Goal: Information Seeking & Learning: Learn about a topic

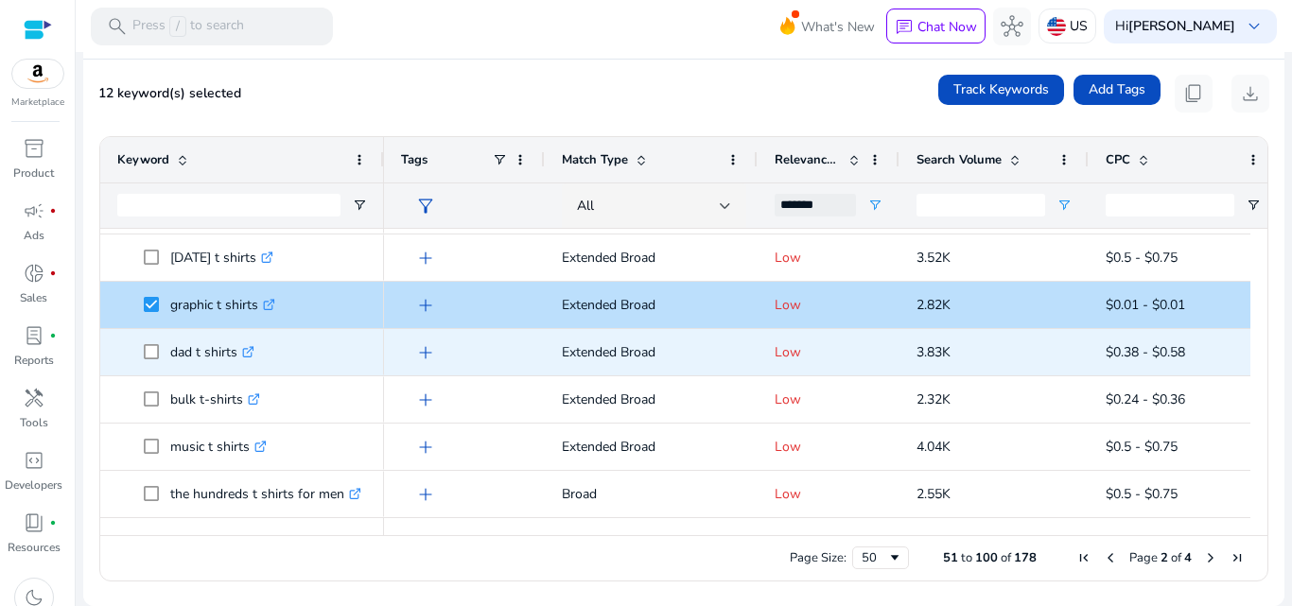
scroll to position [184, 0]
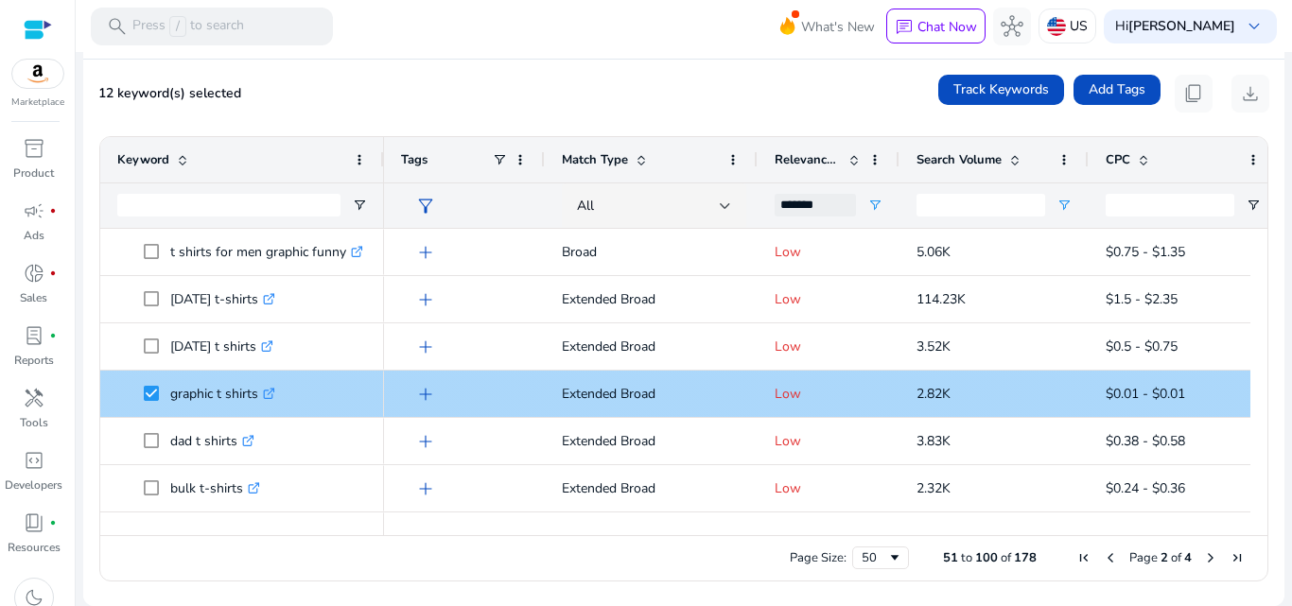
click at [936, 394] on span "2.82K" at bounding box center [934, 394] width 34 height 18
copy span "2.82K"
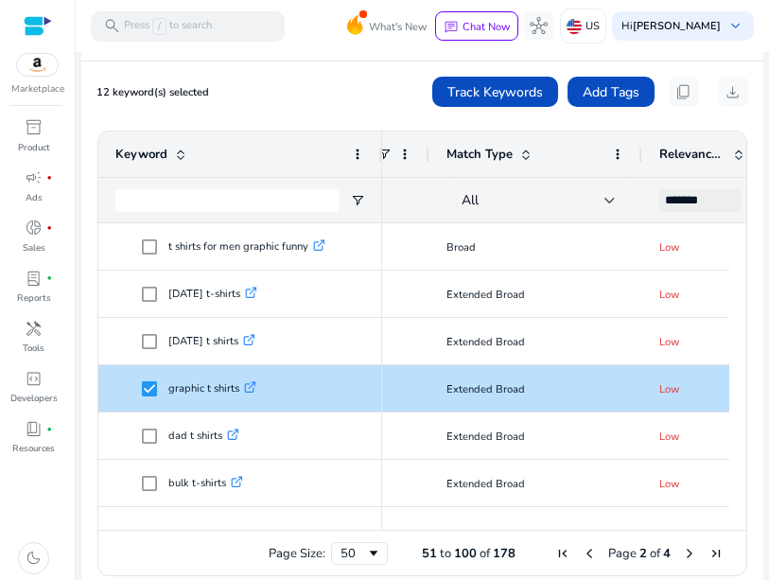
scroll to position [0, 156]
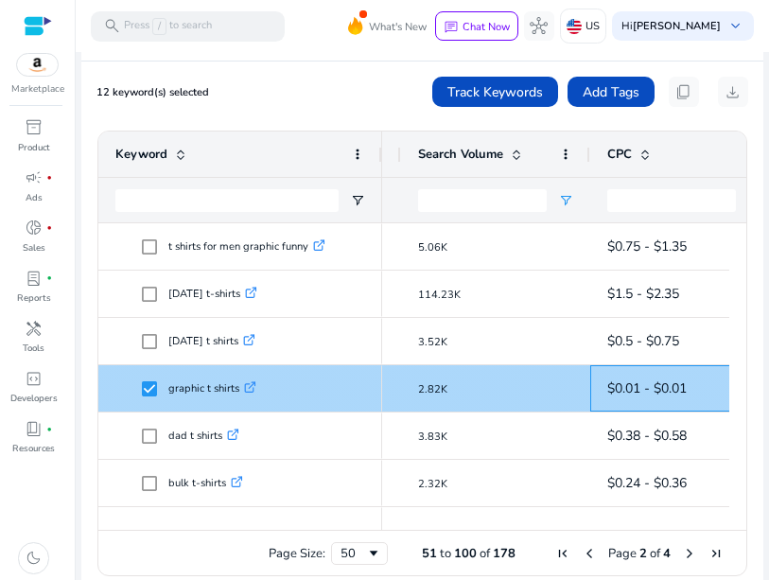
click at [659, 383] on span "$0.01 - $0.01" at bounding box center [646, 388] width 79 height 18
copy span "$0.01 - $0.01"
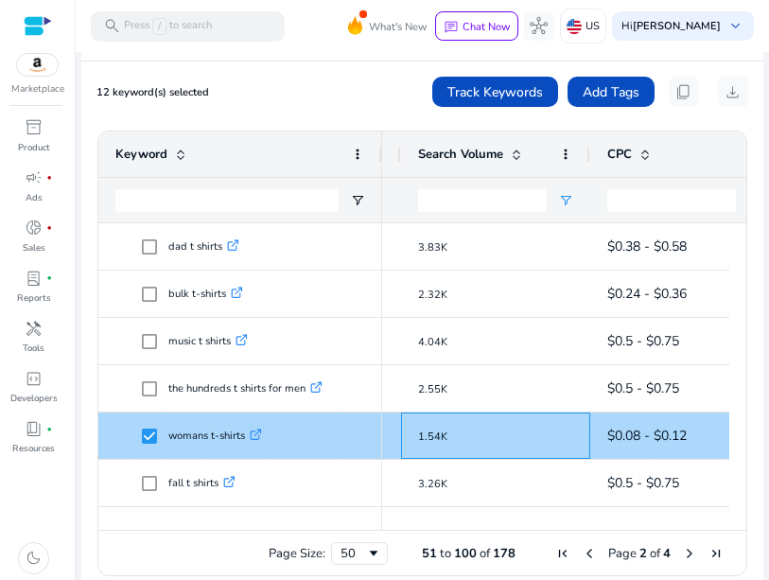
click at [430, 434] on span "1.54K" at bounding box center [432, 437] width 29 height 14
copy span "1.54K"
click at [631, 434] on span "$0.08 - $0.12" at bounding box center [646, 436] width 79 height 18
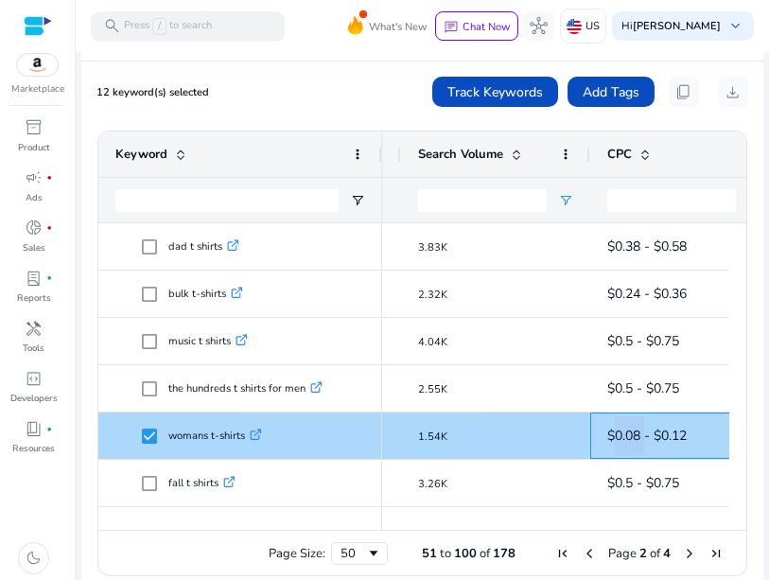
click at [631, 434] on span "$0.08 - $0.12" at bounding box center [646, 436] width 79 height 18
copy span "$0.08 - $0.12"
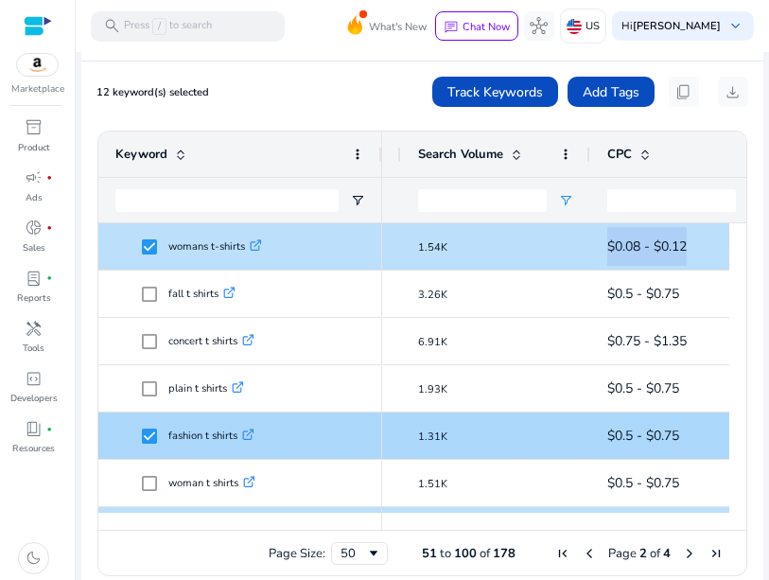
click at [436, 438] on span "1.31K" at bounding box center [432, 437] width 29 height 14
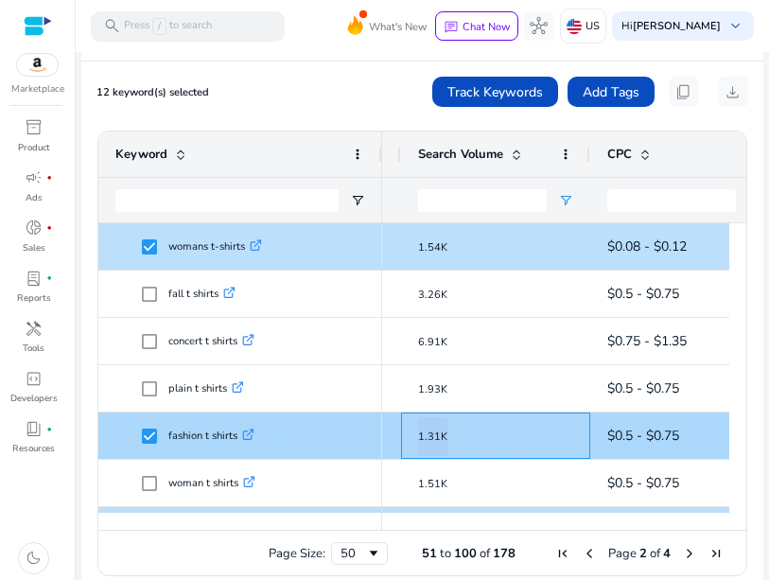
click at [436, 438] on span "1.31K" at bounding box center [432, 437] width 29 height 14
copy span "1.31K"
click at [632, 430] on span "$0.5 - $0.75" at bounding box center [643, 436] width 72 height 18
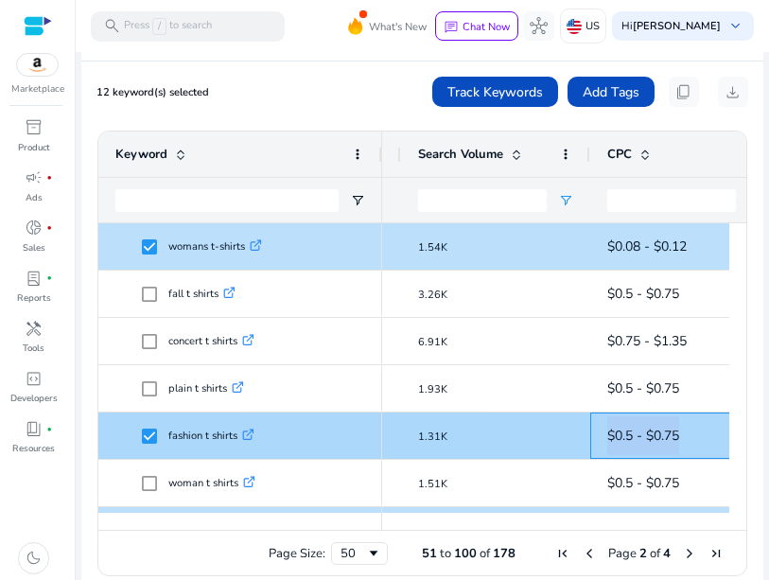
click at [632, 430] on span "$0.5 - $0.75" at bounding box center [643, 436] width 72 height 18
copy span "$0.5 - $0.75"
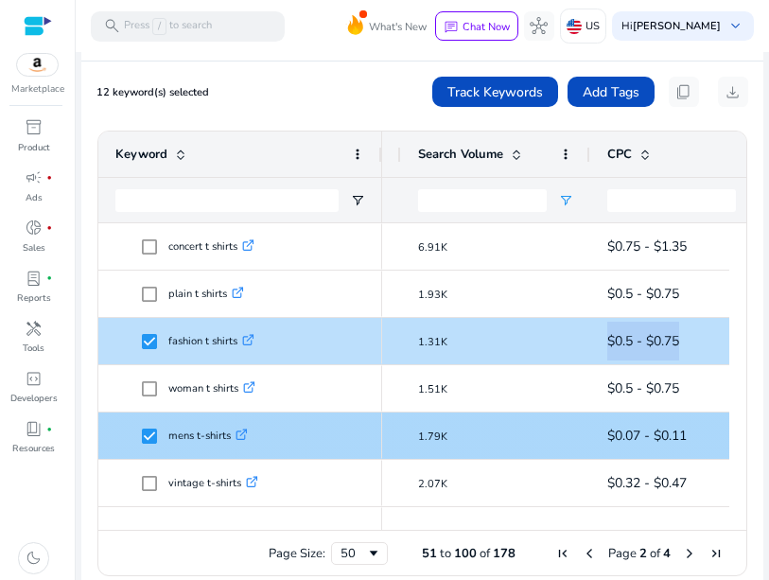
click at [439, 435] on span "1.79K" at bounding box center [432, 437] width 29 height 14
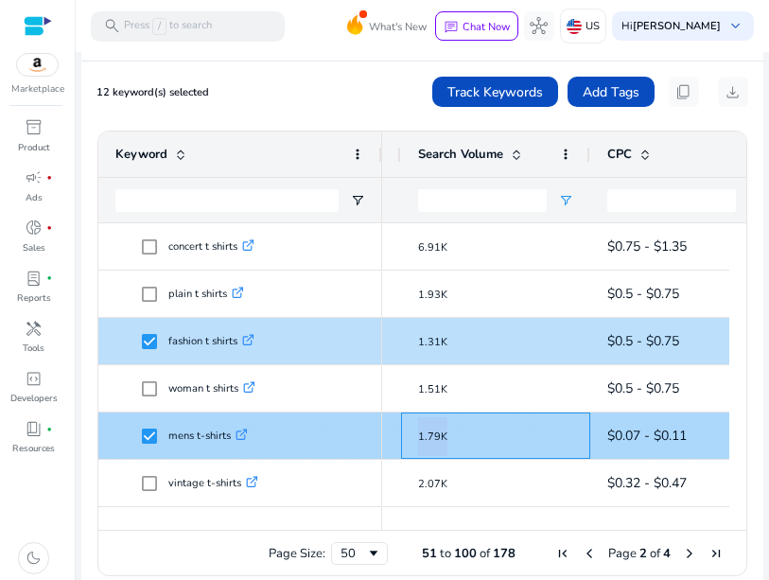
click at [439, 435] on span "1.79K" at bounding box center [432, 437] width 29 height 14
copy span "1.79K"
click at [618, 431] on span "$0.07 - $0.11" at bounding box center [646, 436] width 79 height 18
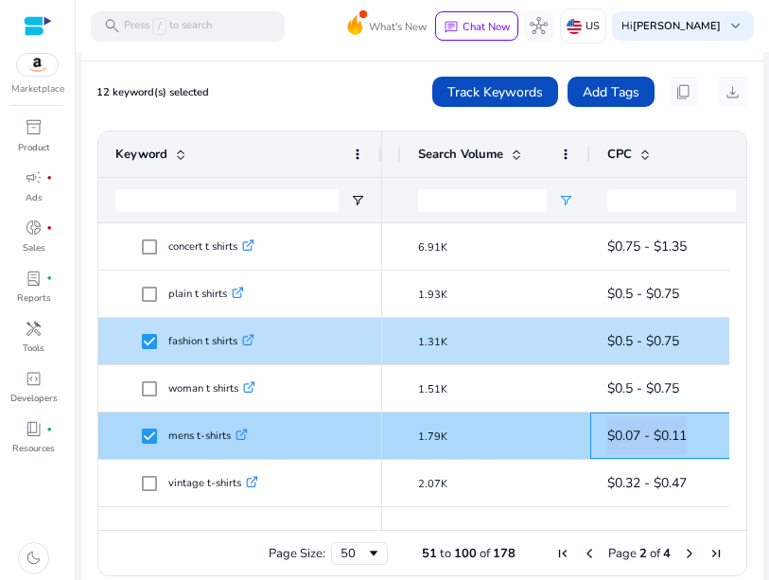
click at [618, 431] on span "$0.07 - $0.11" at bounding box center [646, 436] width 79 height 18
copy span "$0.07 - $0.11"
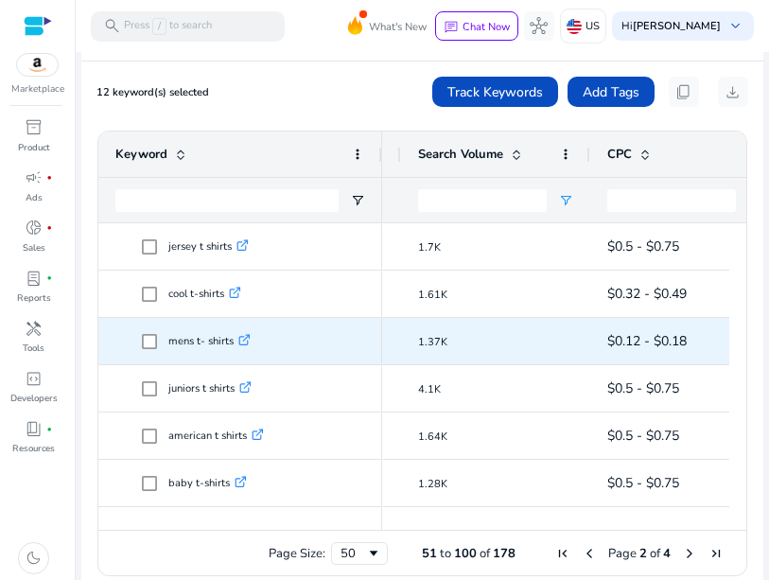
scroll to position [1089, 0]
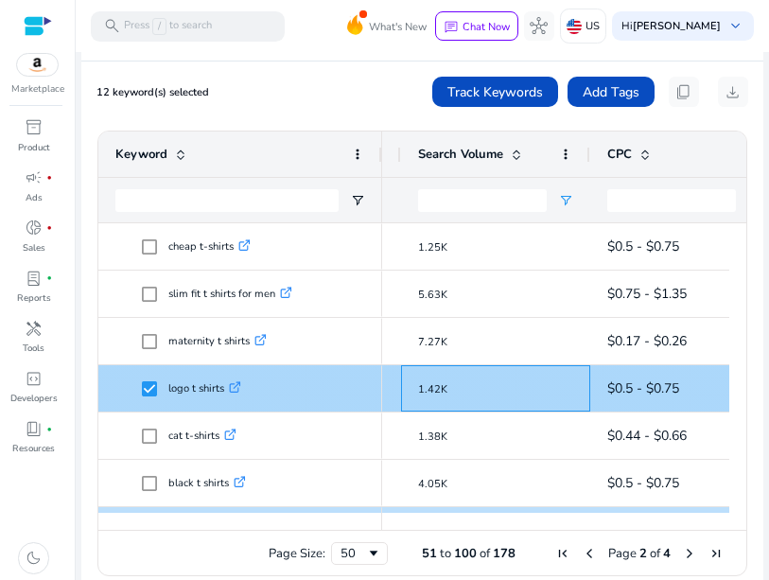
click at [434, 389] on span "1.42K" at bounding box center [432, 389] width 29 height 14
copy span "1.42K"
click at [630, 382] on span "$0.5 - $0.75" at bounding box center [643, 388] width 72 height 18
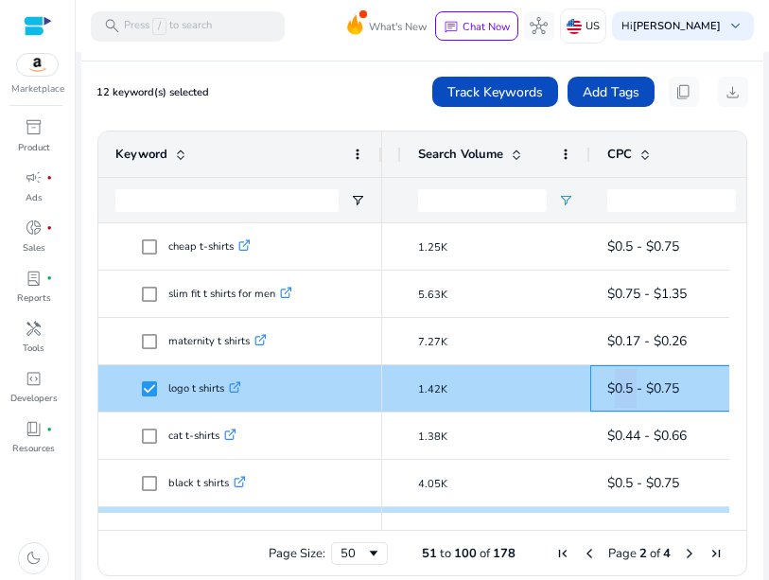
click at [630, 382] on span "$0.5 - $0.75" at bounding box center [643, 388] width 72 height 18
copy span "$0.5 - $0.75"
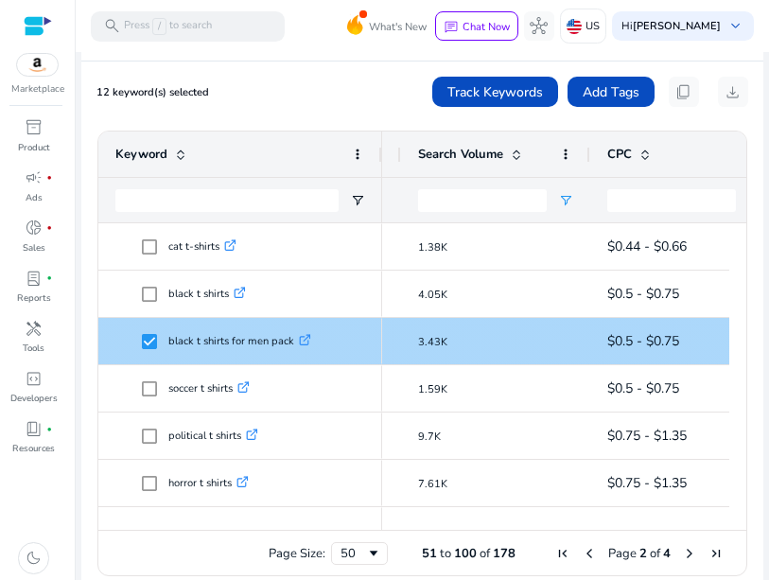
click at [422, 337] on span "3.43K" at bounding box center [432, 342] width 29 height 14
click at [632, 350] on span "$0.5 - $0.75" at bounding box center [643, 341] width 72 height 18
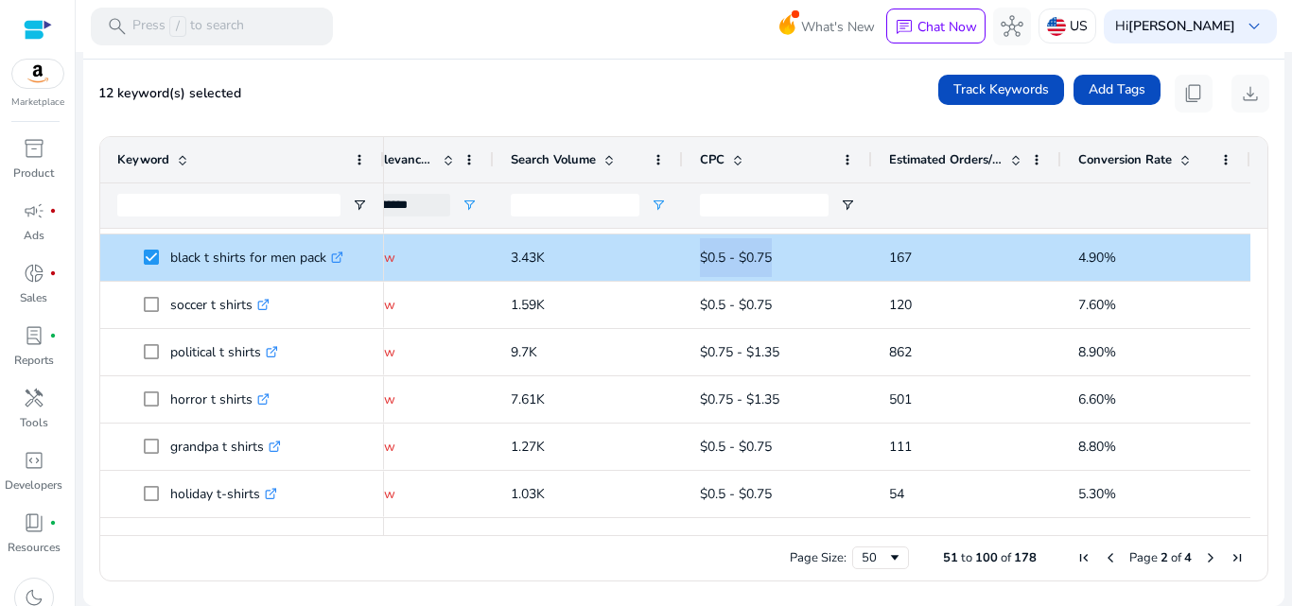
click at [1203, 554] on span "Next Page" at bounding box center [1210, 558] width 15 height 15
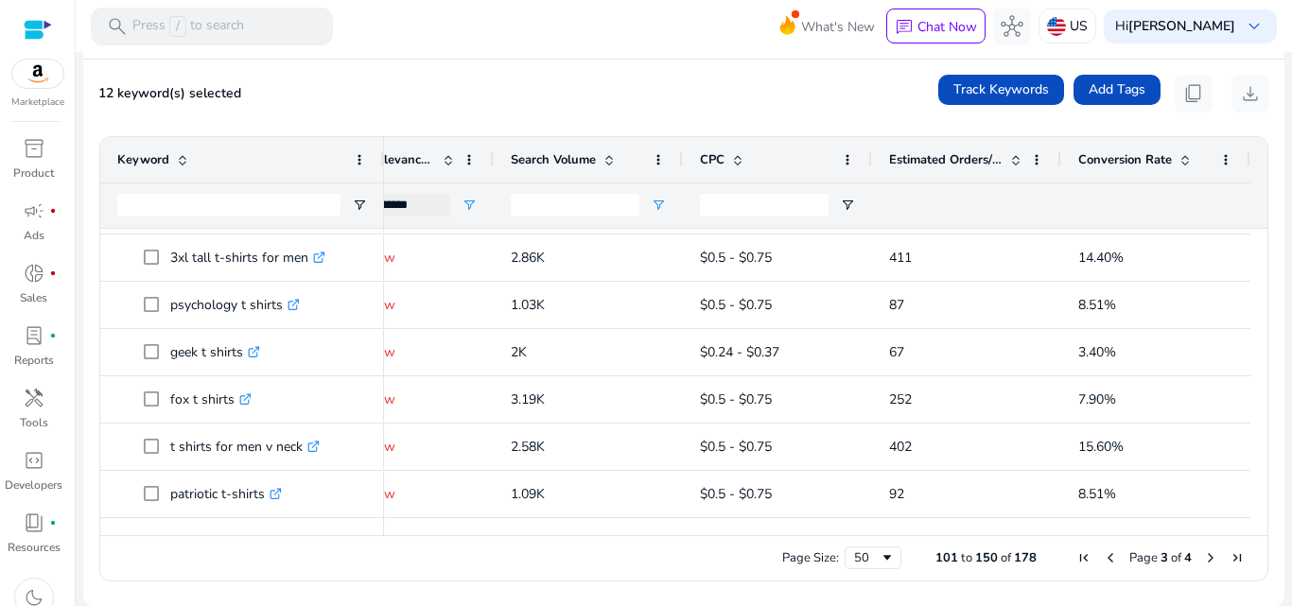
click at [1203, 559] on span "Next Page" at bounding box center [1210, 558] width 15 height 15
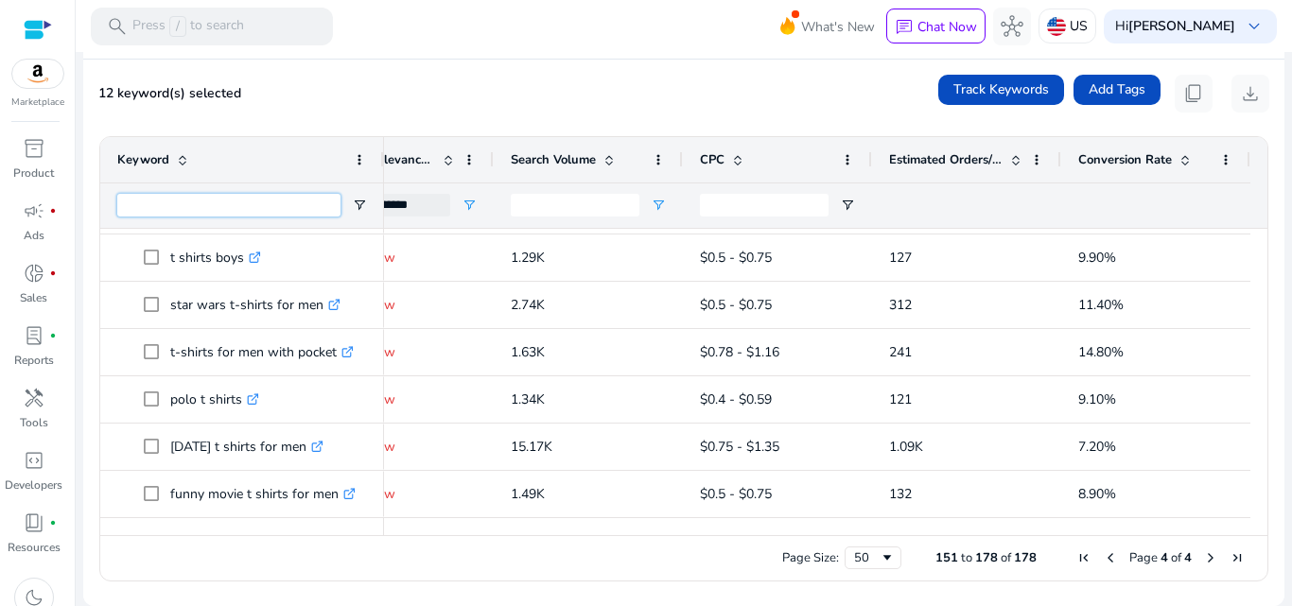
click at [205, 203] on input "Keyword Filter Input" at bounding box center [228, 205] width 223 height 23
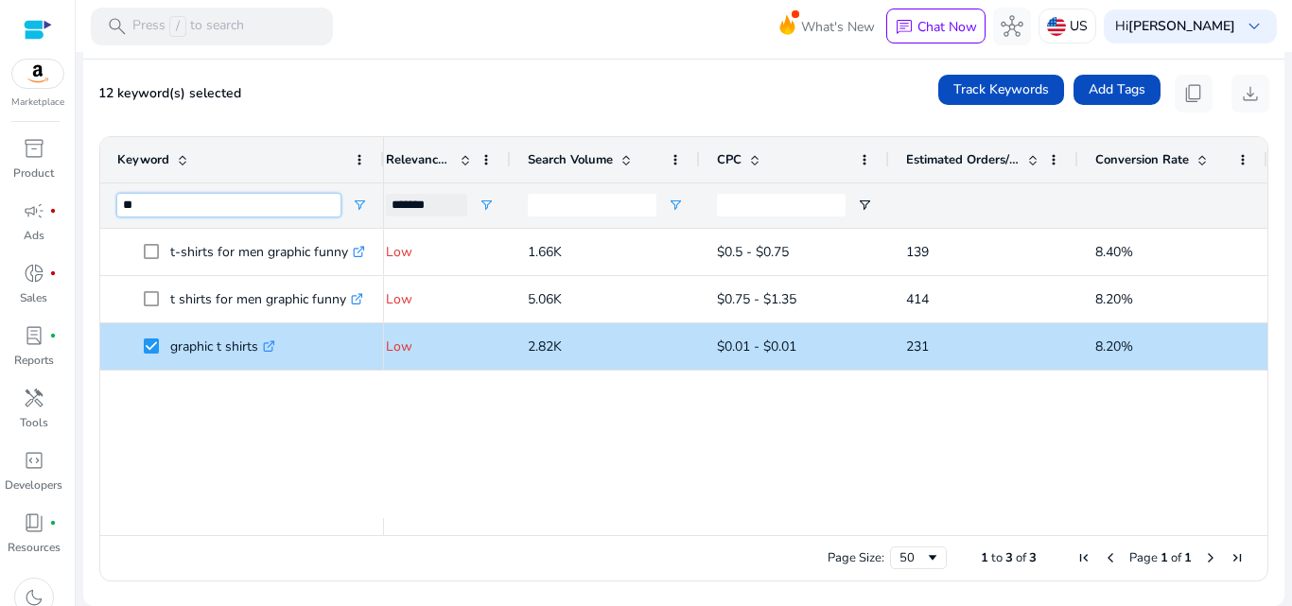
type input "*"
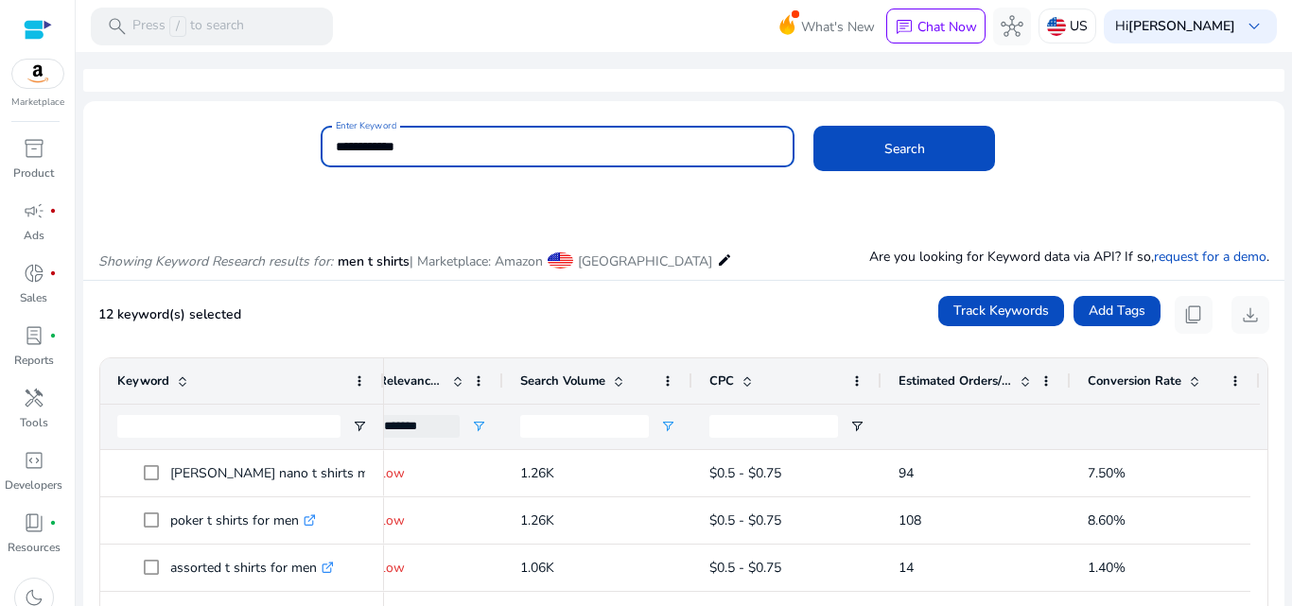
click at [432, 156] on input "**********" at bounding box center [558, 146] width 445 height 21
click at [345, 149] on input "**********" at bounding box center [558, 146] width 445 height 21
click at [480, 244] on div "Showing Keyword Research results for: men t shirts | Marketplace: Amazon United…" at bounding box center [684, 241] width 1202 height 78
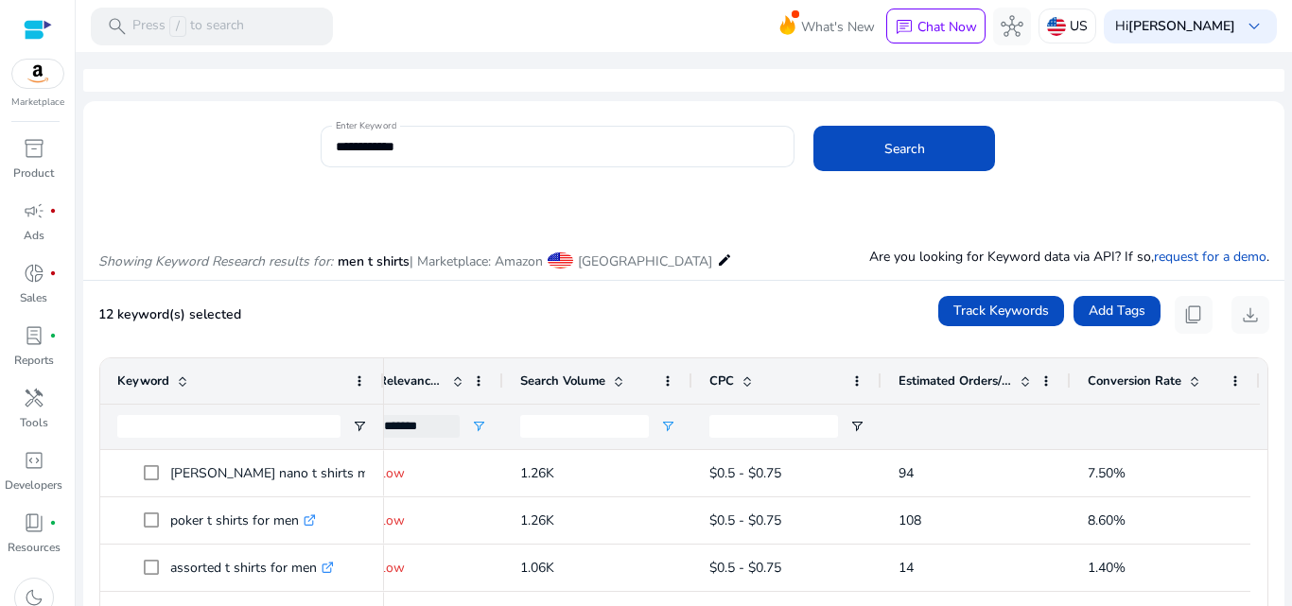
click at [480, 244] on div "Showing Keyword Research results for: men t shirts | Marketplace: Amazon United…" at bounding box center [684, 241] width 1202 height 78
click at [423, 153] on input "**********" at bounding box center [558, 146] width 445 height 21
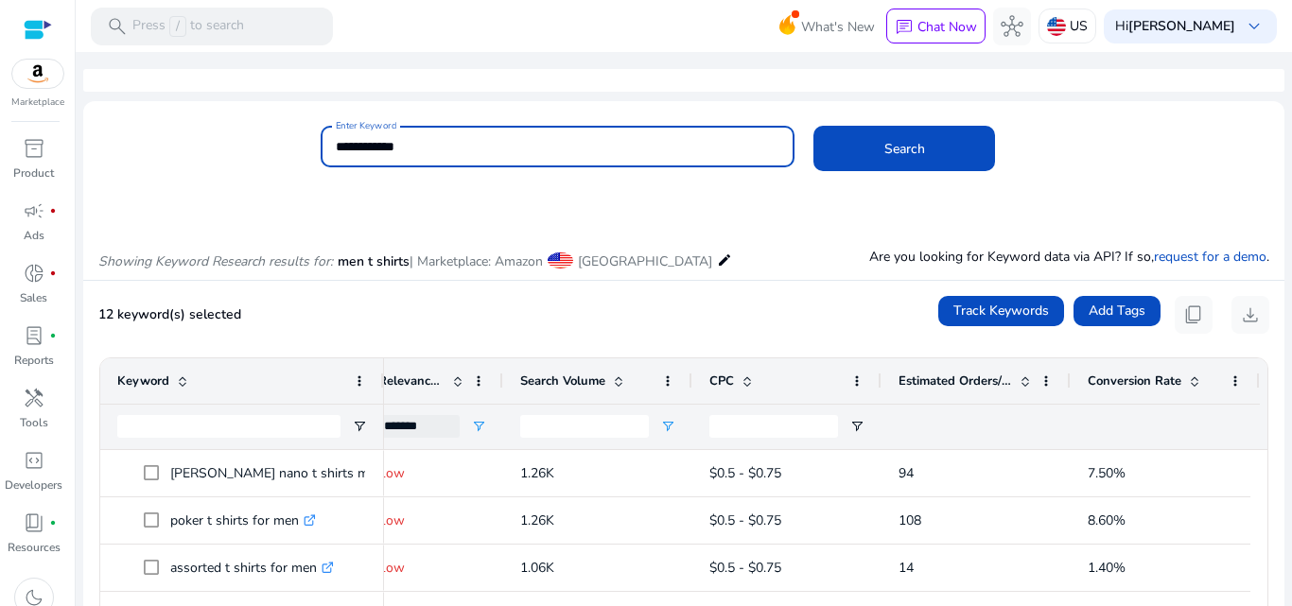
click at [423, 153] on input "**********" at bounding box center [558, 146] width 445 height 21
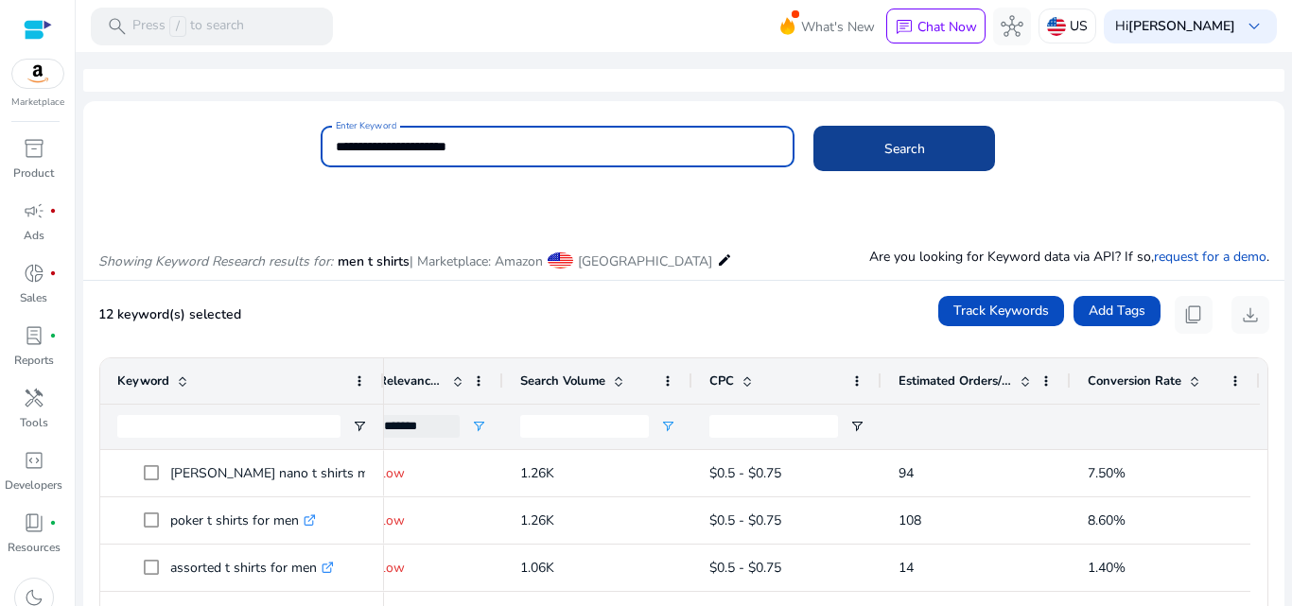
type input "**********"
click at [852, 136] on span at bounding box center [905, 148] width 182 height 45
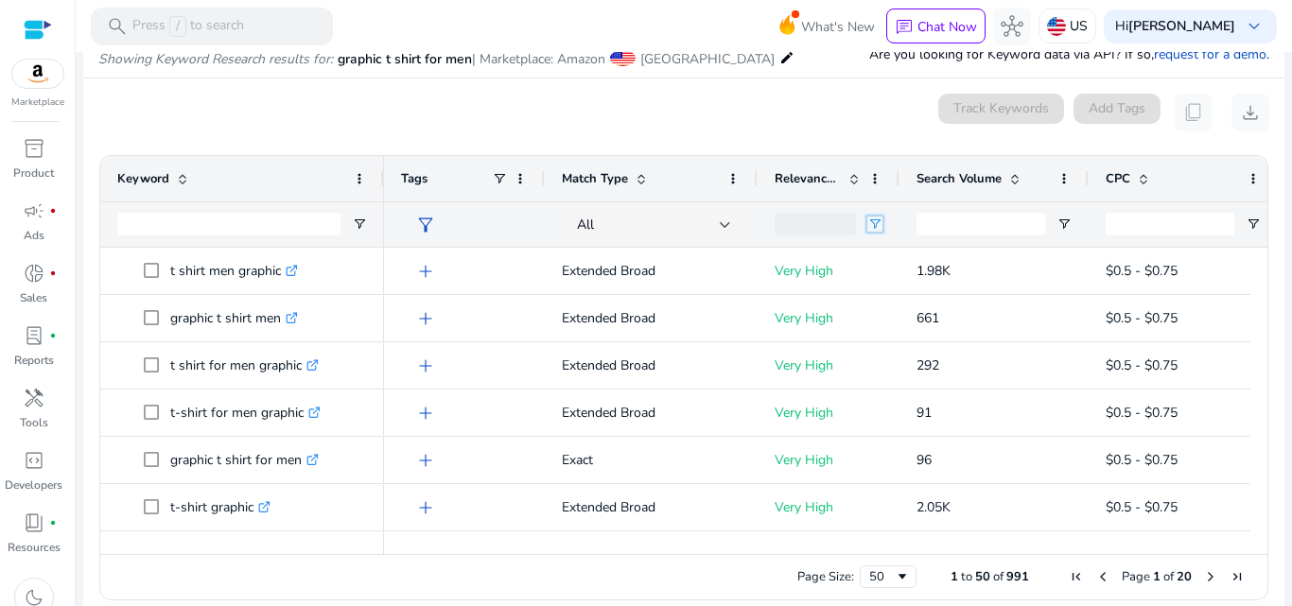
click at [878, 225] on span "Open Filter Menu" at bounding box center [875, 224] width 15 height 15
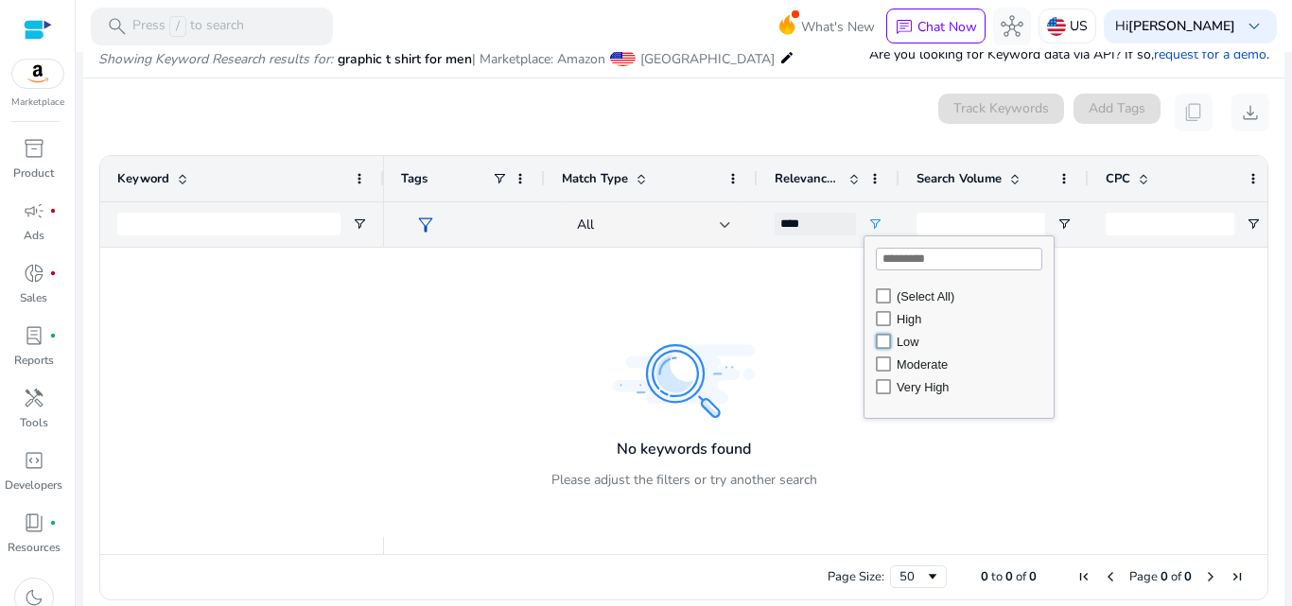
type input "*******"
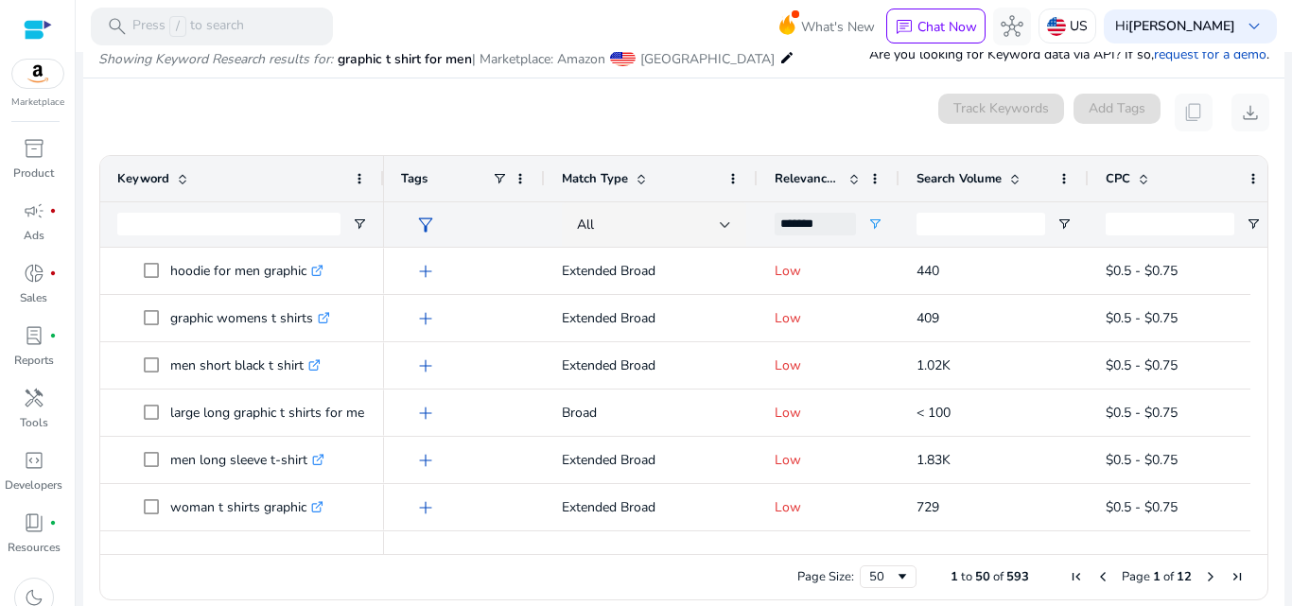
click at [1082, 229] on div at bounding box center [994, 224] width 189 height 45
click at [1014, 177] on span at bounding box center [1015, 178] width 15 height 15
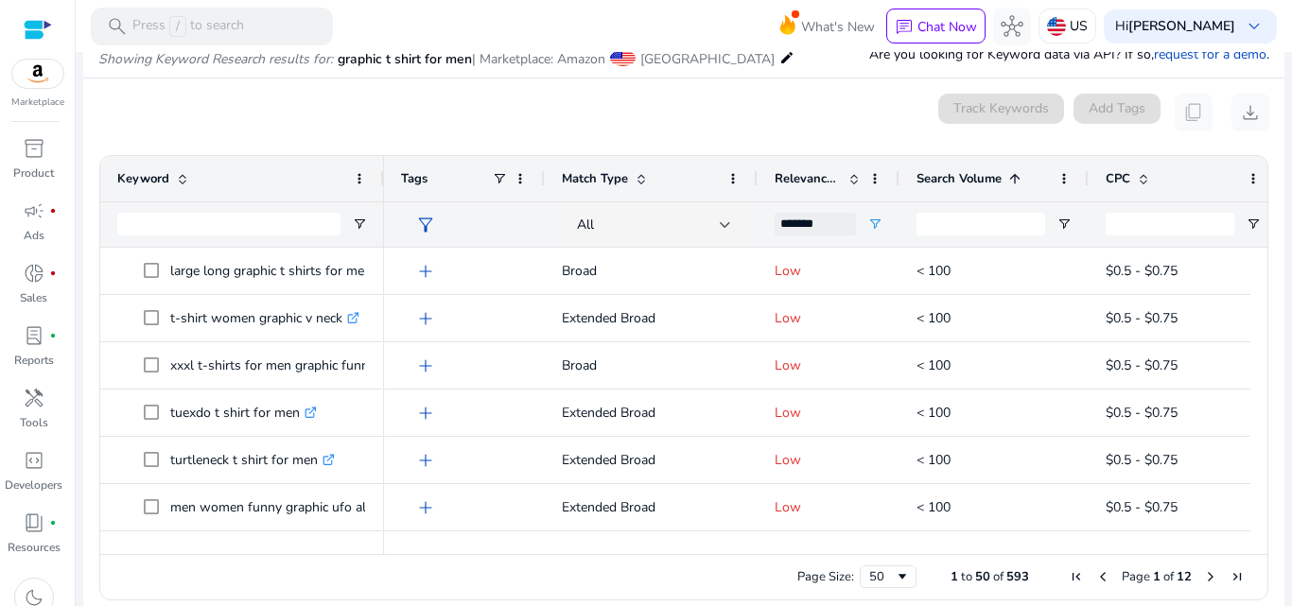
click at [1014, 177] on span at bounding box center [1015, 178] width 15 height 15
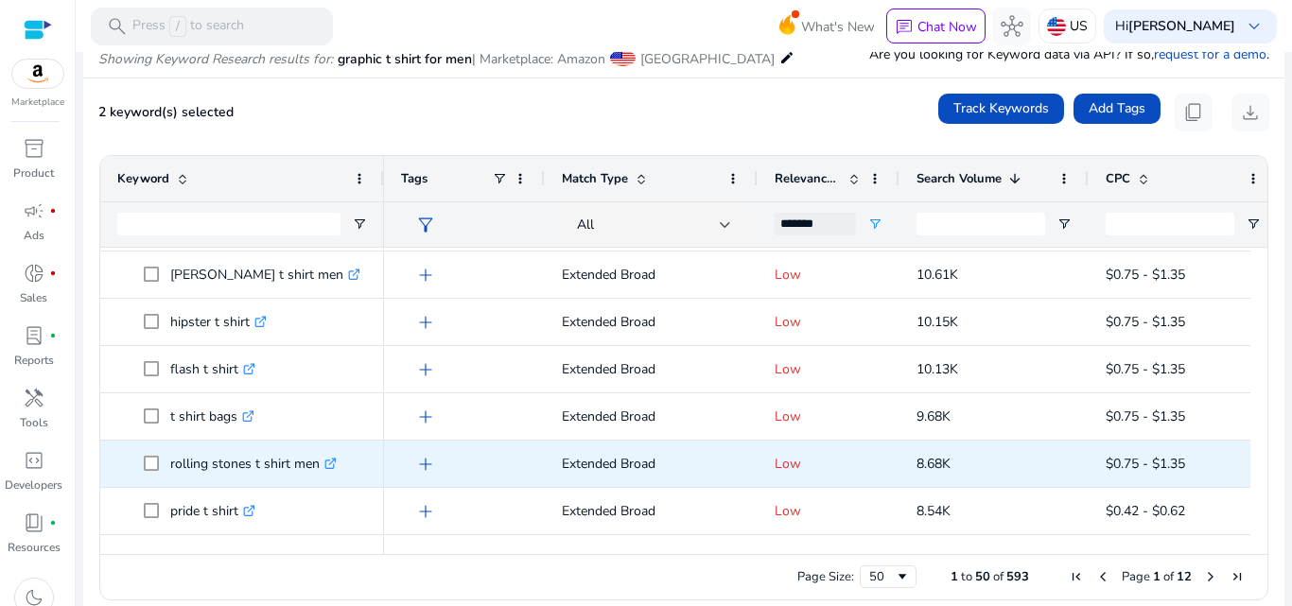
scroll to position [757, 0]
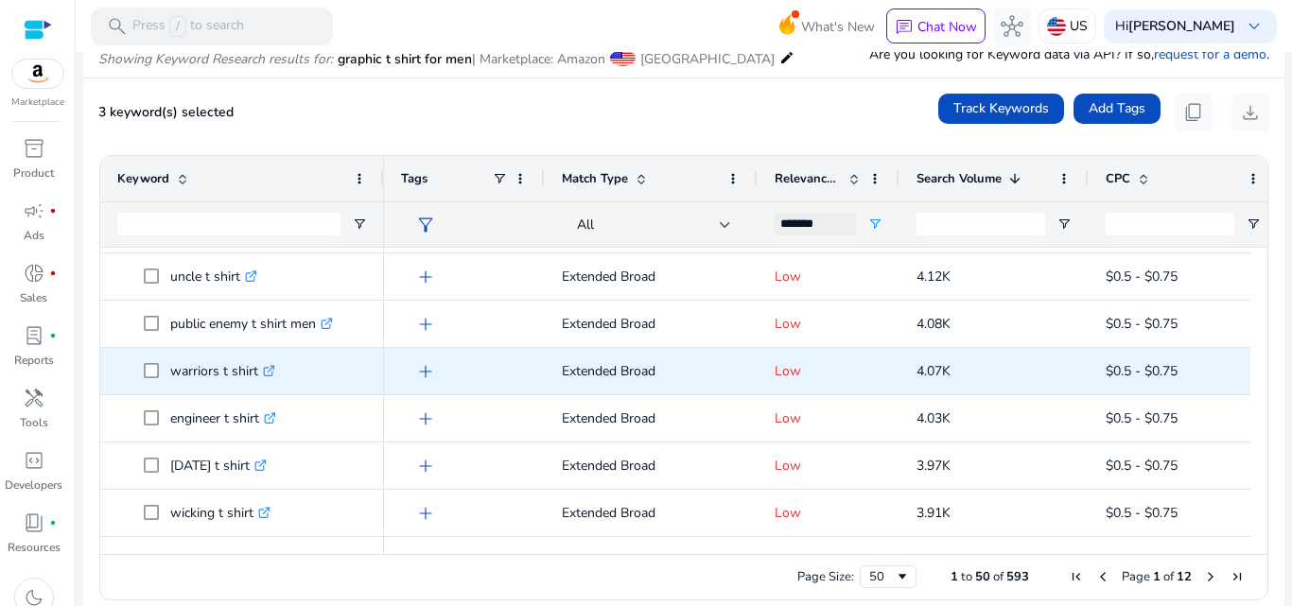
scroll to position [244, 0]
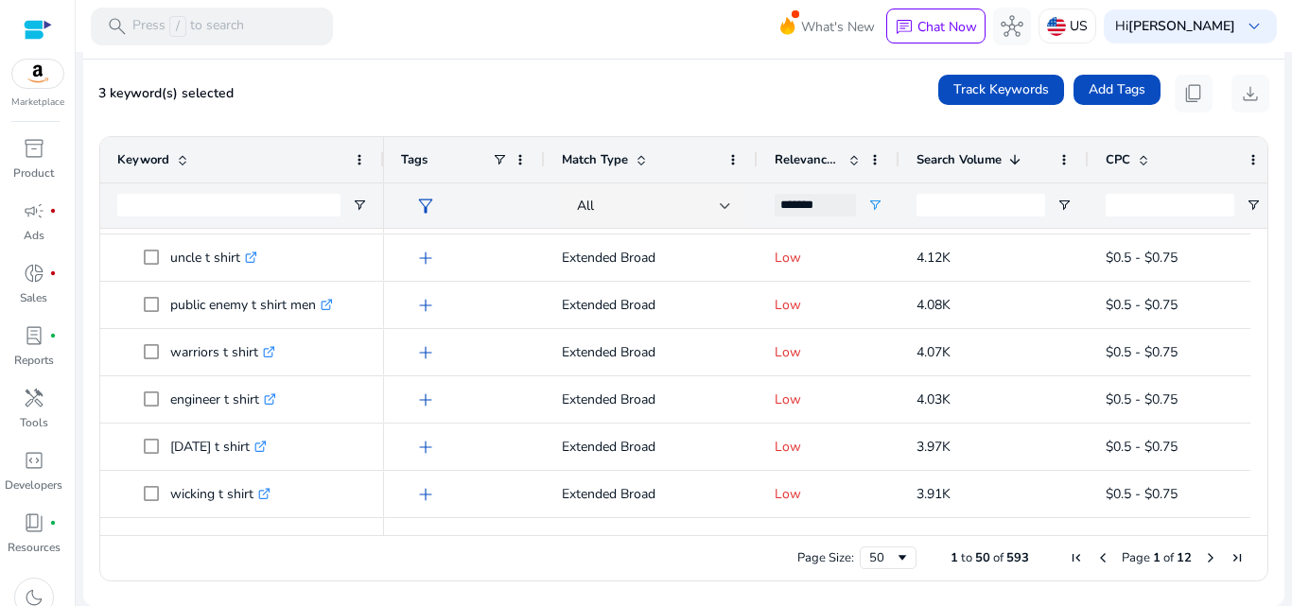
click at [1203, 555] on span "Next Page" at bounding box center [1210, 558] width 15 height 15
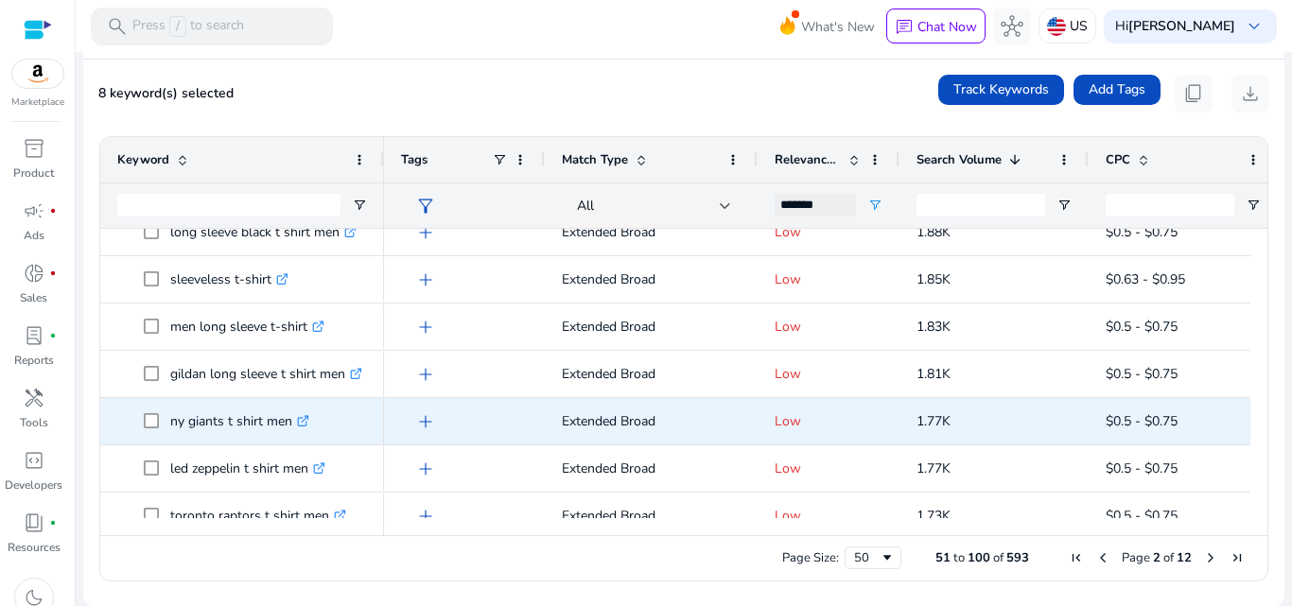
scroll to position [2076, 0]
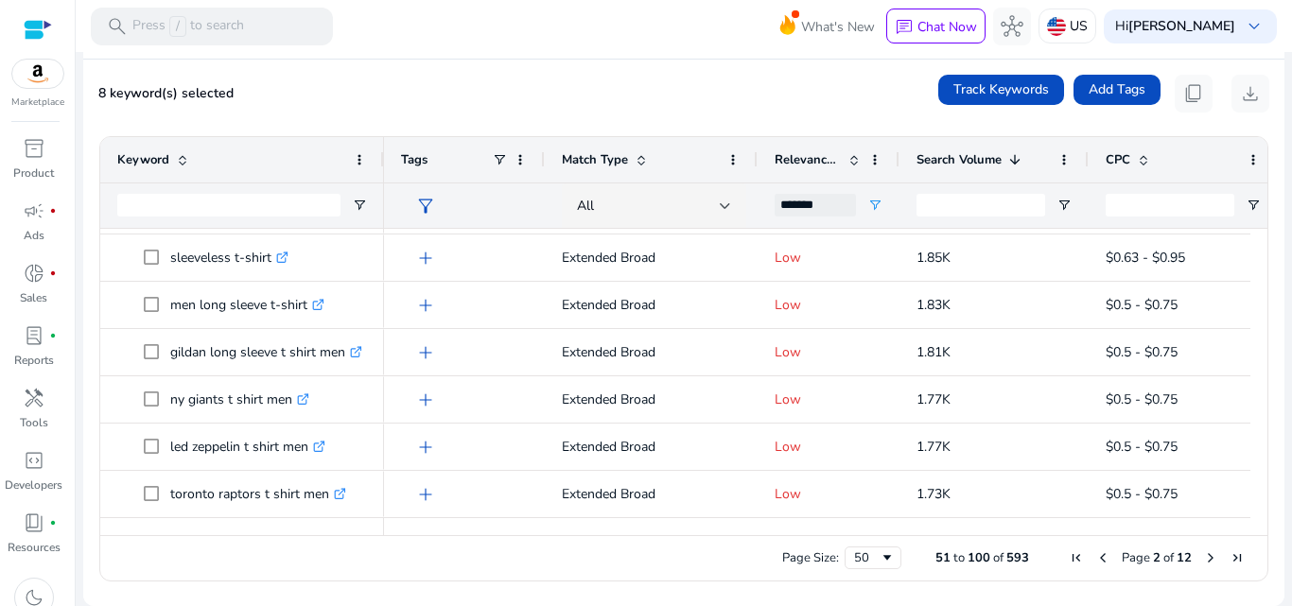
click at [1203, 558] on span "Next Page" at bounding box center [1210, 558] width 15 height 15
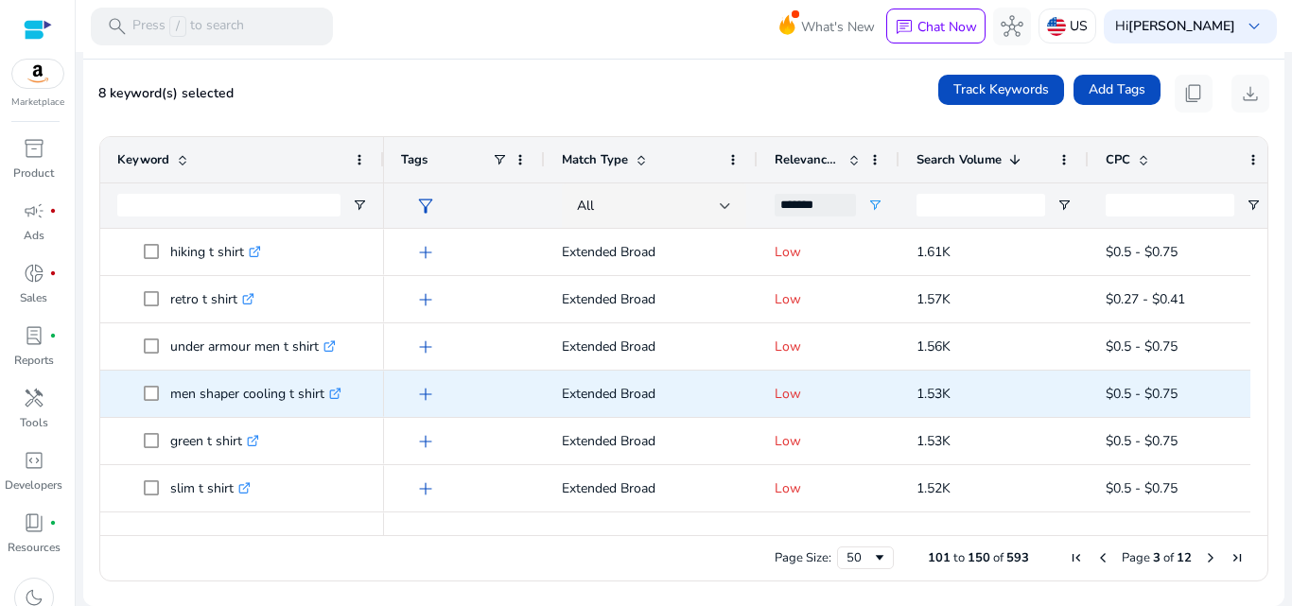
scroll to position [369, 0]
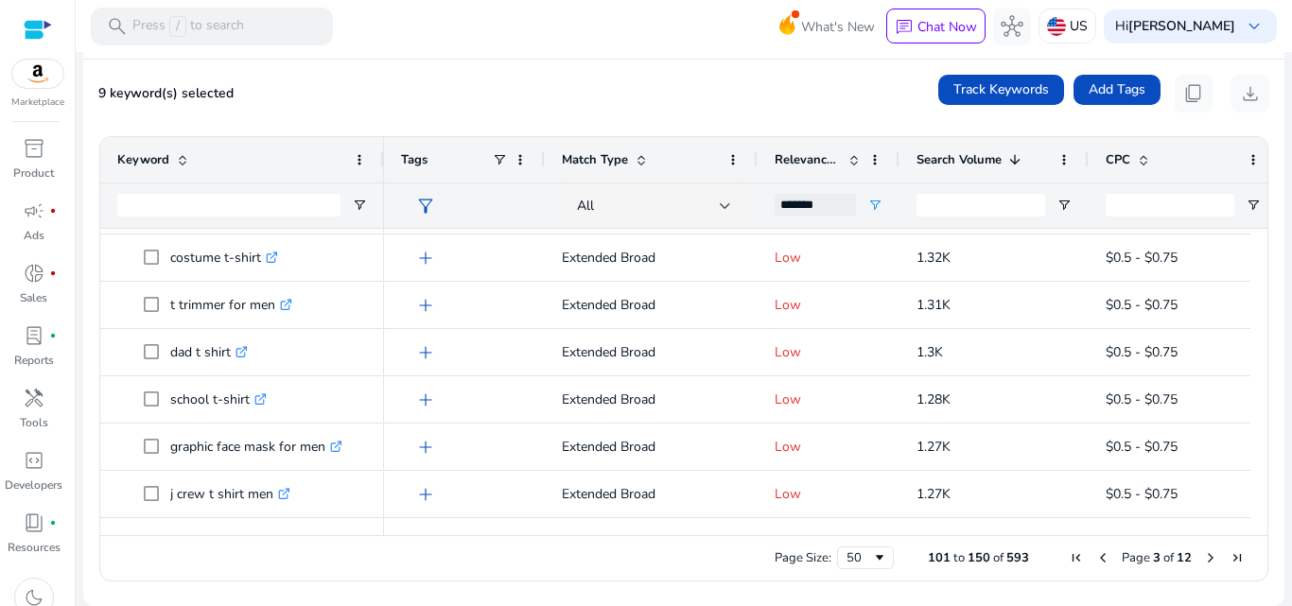
click at [1203, 560] on span "Next Page" at bounding box center [1210, 558] width 15 height 15
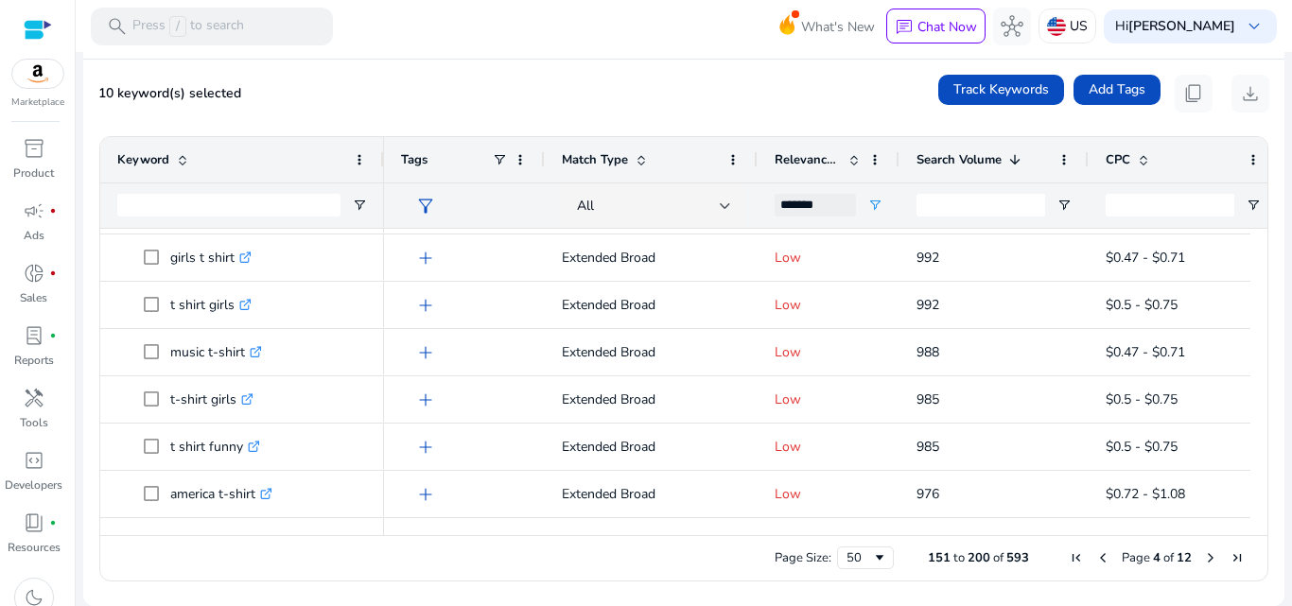
click at [1203, 555] on span "Next Page" at bounding box center [1210, 558] width 15 height 15
click at [1098, 557] on span "Previous Page" at bounding box center [1103, 558] width 15 height 15
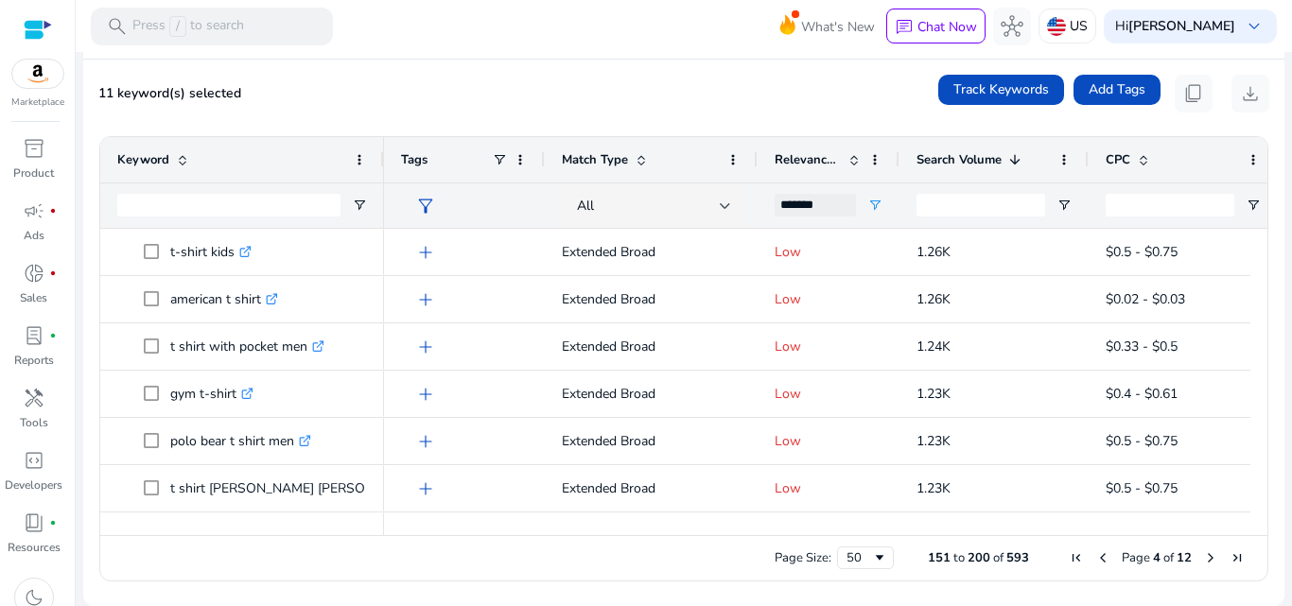
click at [1098, 557] on span "Previous Page" at bounding box center [1103, 558] width 15 height 15
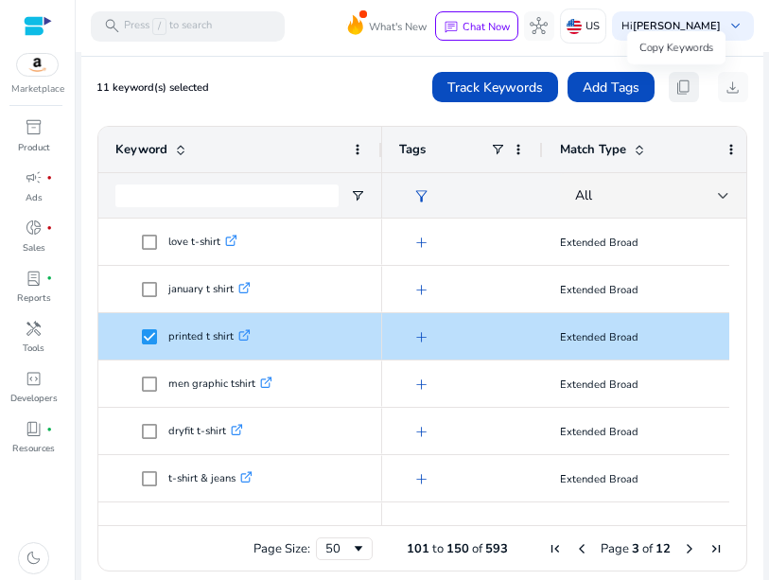
click at [676, 87] on span "content_copy" at bounding box center [684, 88] width 18 height 18
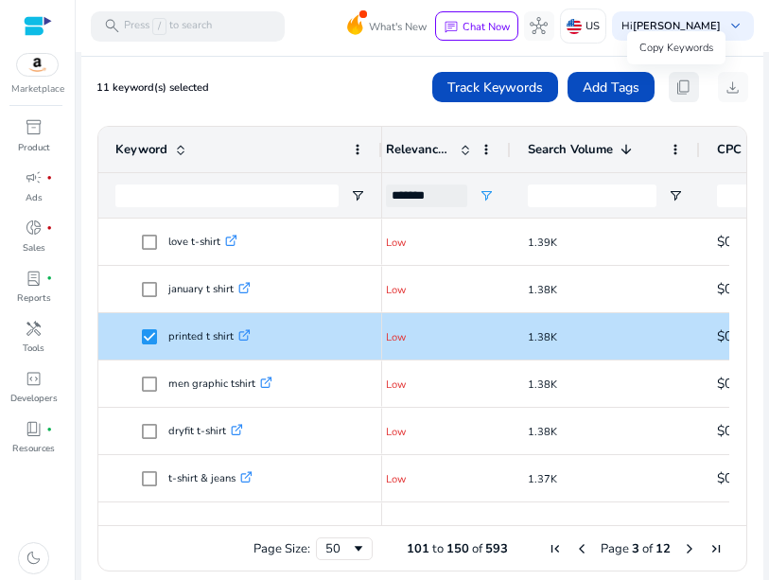
click at [675, 89] on span "content_copy" at bounding box center [684, 88] width 18 height 18
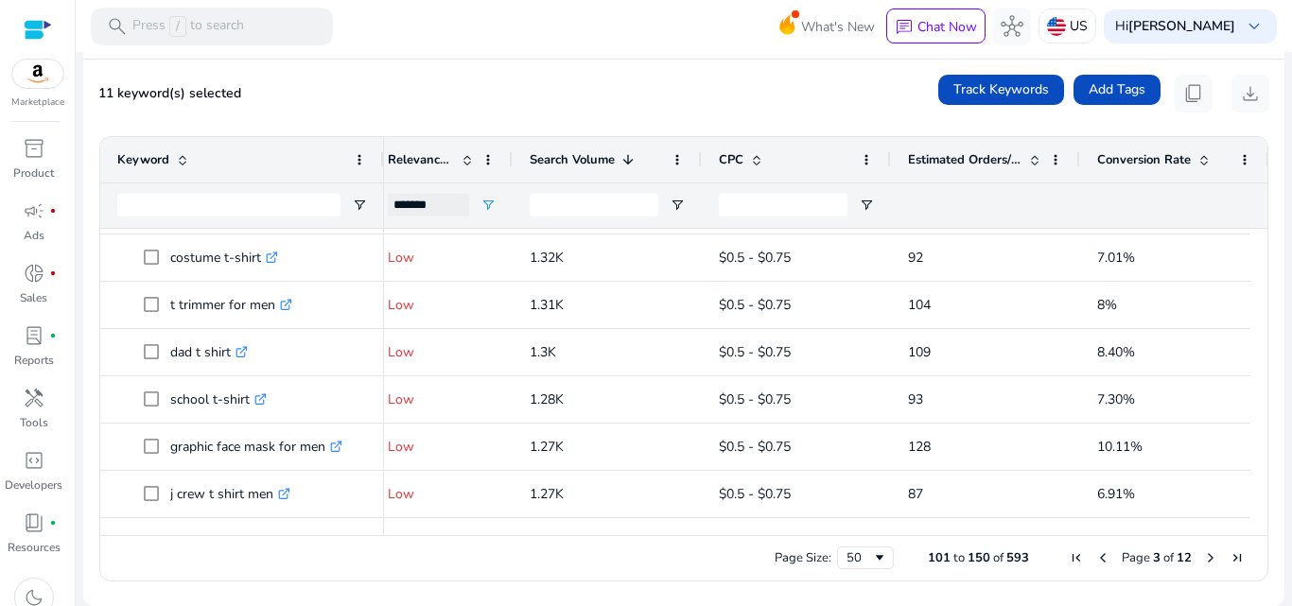
click at [1098, 557] on span "Previous Page" at bounding box center [1103, 558] width 15 height 15
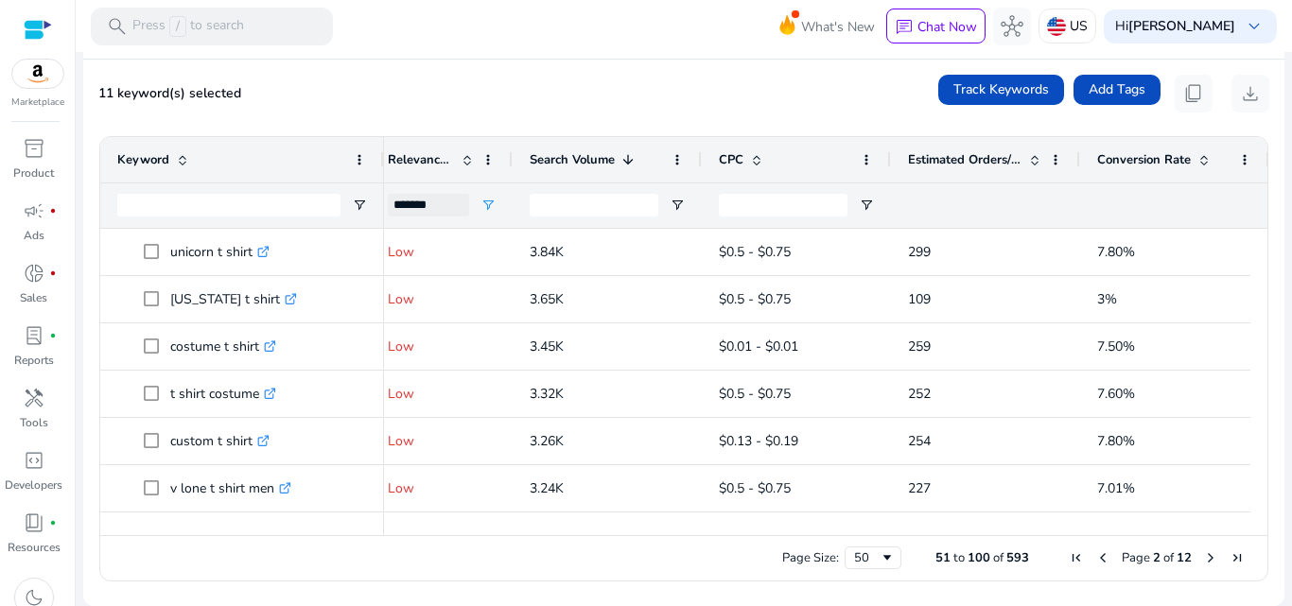
click at [1098, 557] on span "Previous Page" at bounding box center [1103, 558] width 15 height 15
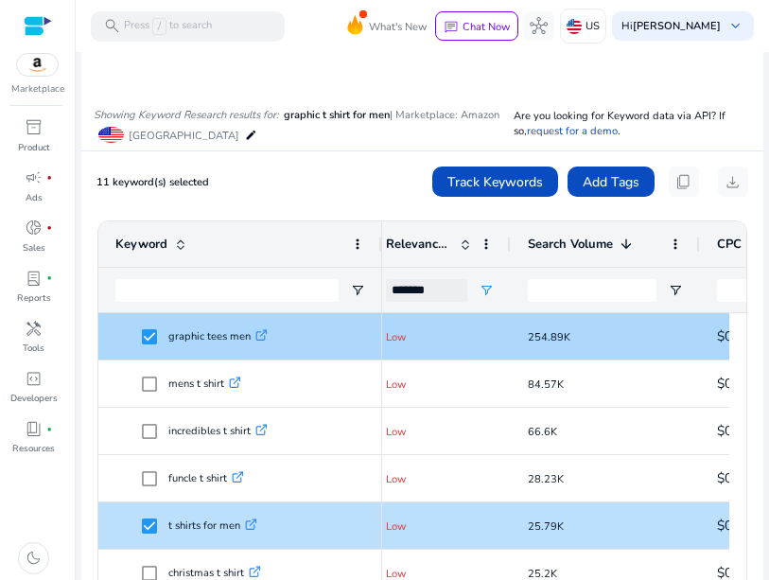
click at [549, 336] on span "254.89K" at bounding box center [549, 337] width 43 height 14
copy span "254.89K"
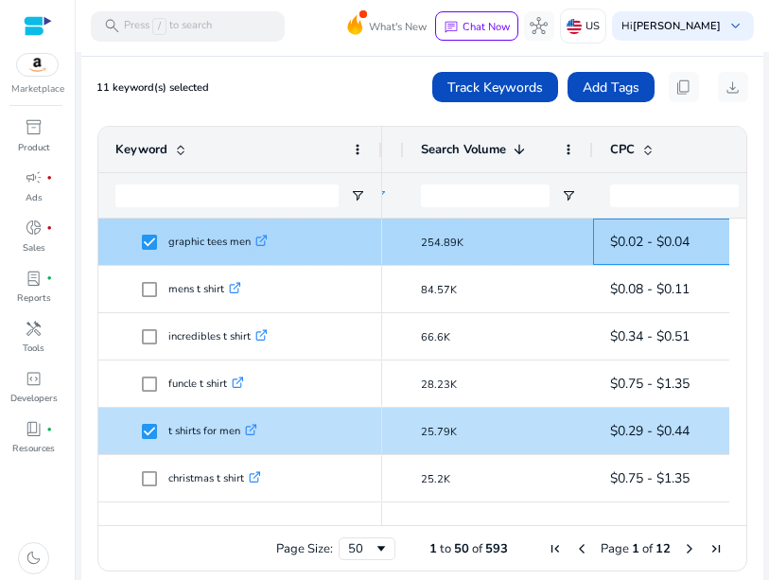
click at [650, 247] on span "$0.02 - $0.04" at bounding box center [649, 242] width 79 height 18
copy span "$0.02 - $0.04"
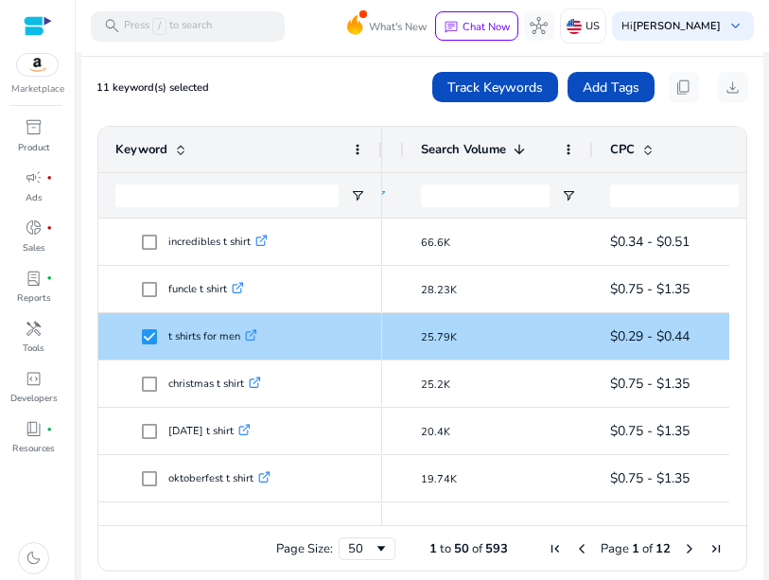
click at [442, 337] on span "25.79K" at bounding box center [439, 337] width 36 height 14
copy span "25.79K"
click at [627, 334] on span "$0.29 - $0.44" at bounding box center [649, 336] width 79 height 18
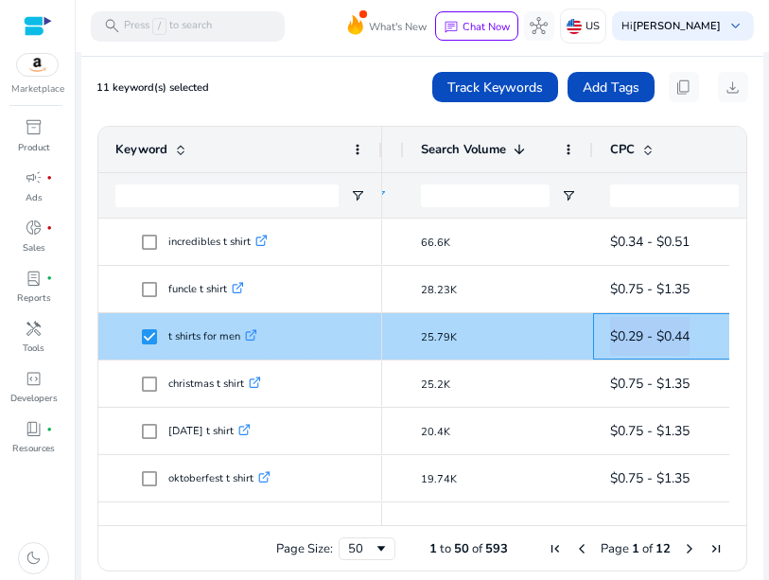
click at [627, 334] on span "$0.29 - $0.44" at bounding box center [649, 336] width 79 height 18
copy span "$0.29 - $0.44"
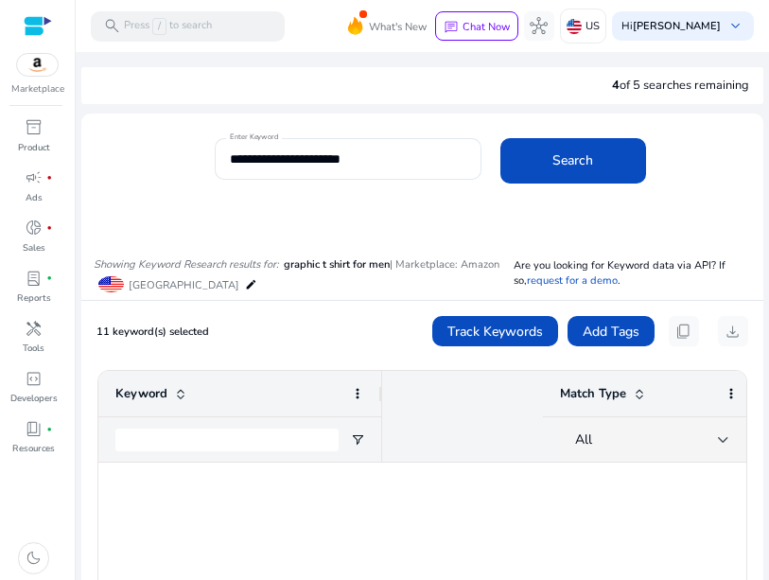
scroll to position [0, 494]
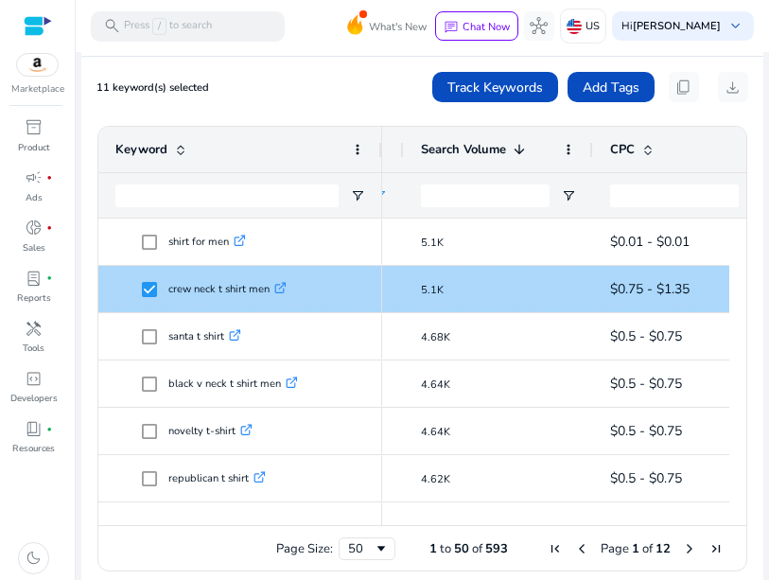
click at [438, 291] on span "5.1K" at bounding box center [432, 290] width 23 height 14
copy span "5.1K"
click at [628, 288] on span "$0.75 - $1.35" at bounding box center [649, 289] width 79 height 18
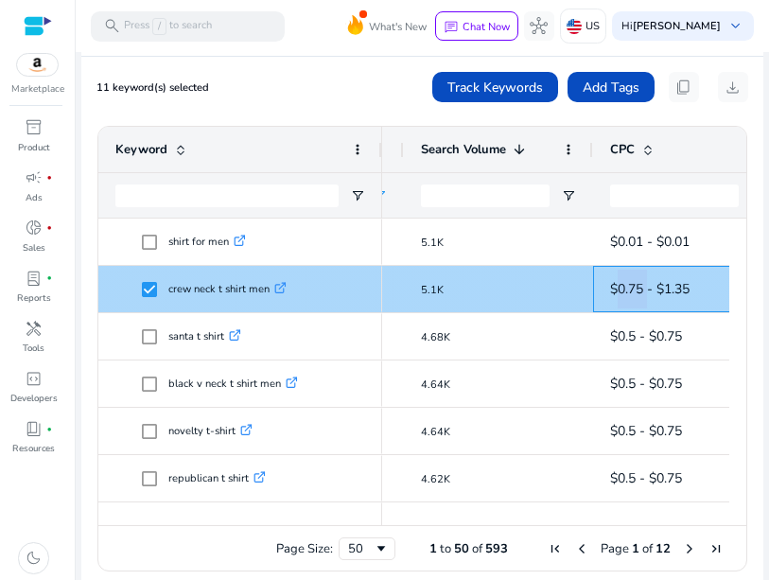
click at [628, 288] on span "$0.75 - $1.35" at bounding box center [649, 289] width 79 height 18
copy span "$0.75 - $1.35"
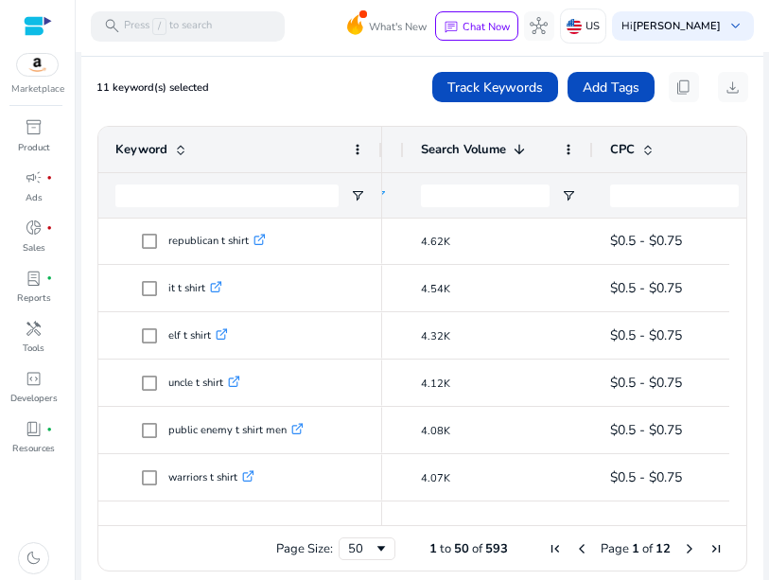
scroll to position [0, 0]
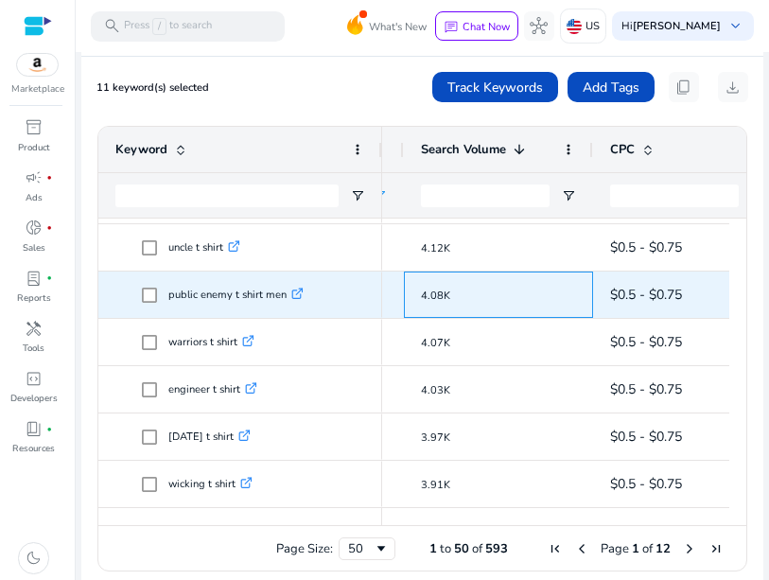
click at [495, 298] on p "4.08K" at bounding box center [498, 295] width 155 height 39
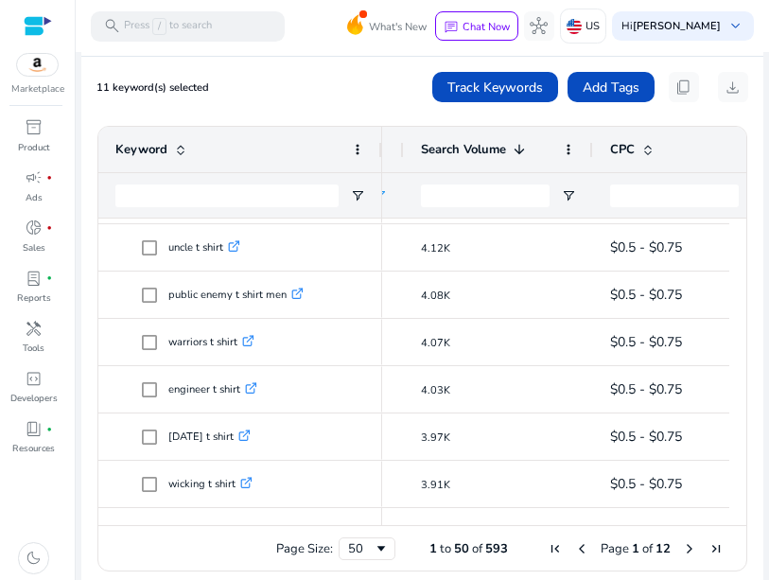
click at [684, 546] on span "Next Page" at bounding box center [689, 548] width 15 height 15
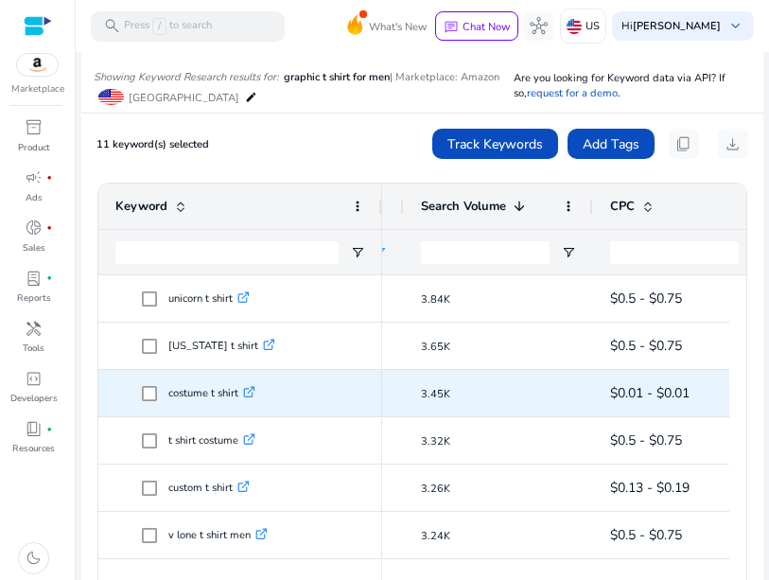
scroll to position [189, 0]
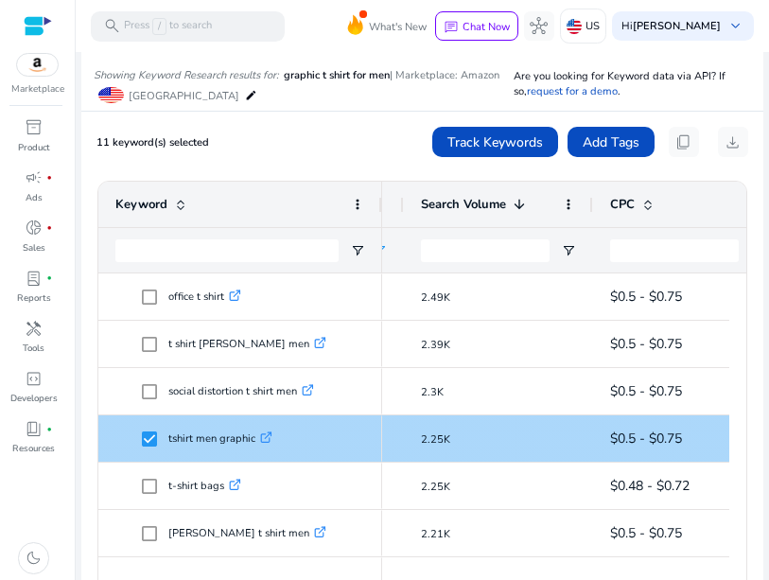
click at [434, 435] on span "2.25K" at bounding box center [435, 439] width 29 height 14
copy span "2.25K"
click at [635, 439] on span "$0.5 - $0.75" at bounding box center [646, 439] width 72 height 18
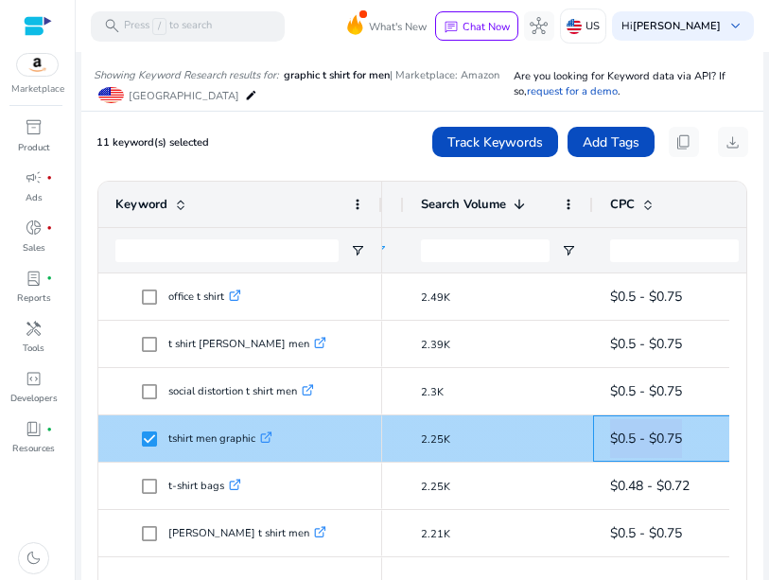
click at [635, 439] on span "$0.5 - $0.75" at bounding box center [646, 439] width 72 height 18
copy span "$0.5 - $0.75"
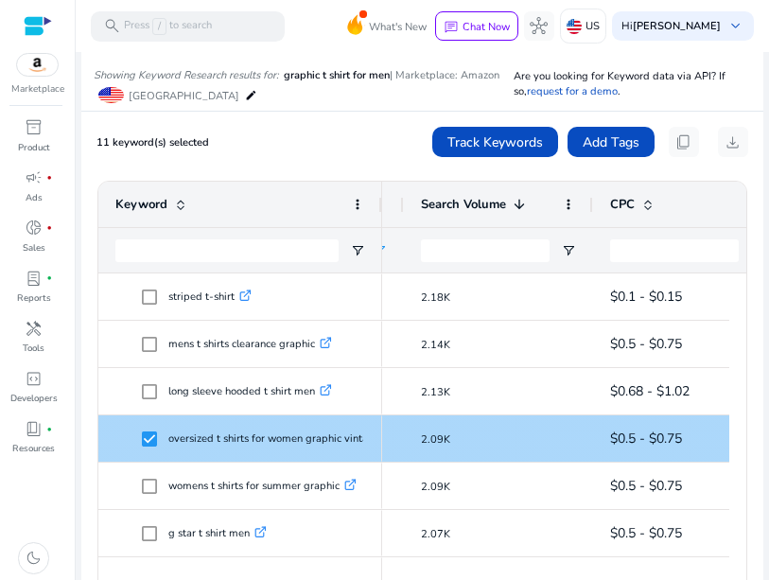
click at [430, 442] on span "2.09K" at bounding box center [435, 439] width 29 height 14
copy span "2.09K"
click at [641, 434] on span "$0.5 - $0.75" at bounding box center [646, 439] width 72 height 18
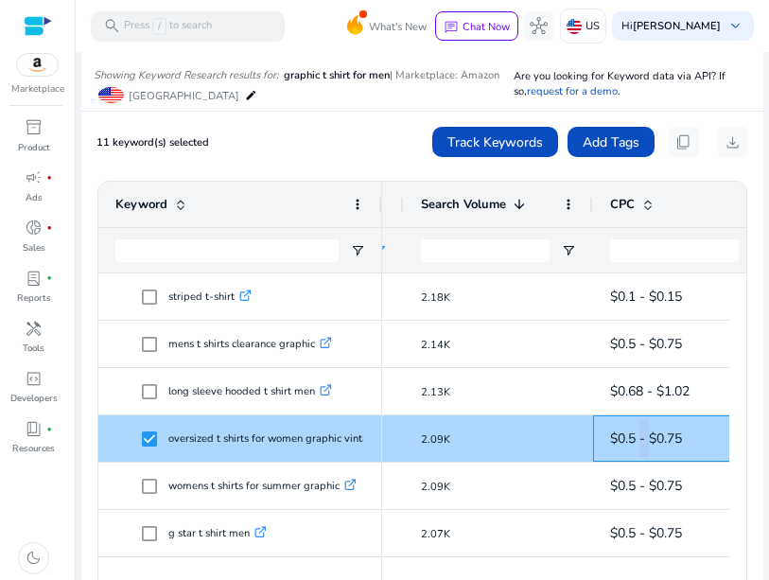
click at [641, 434] on span "$0.5 - $0.75" at bounding box center [646, 439] width 72 height 18
copy span "$0.5 - $0.75"
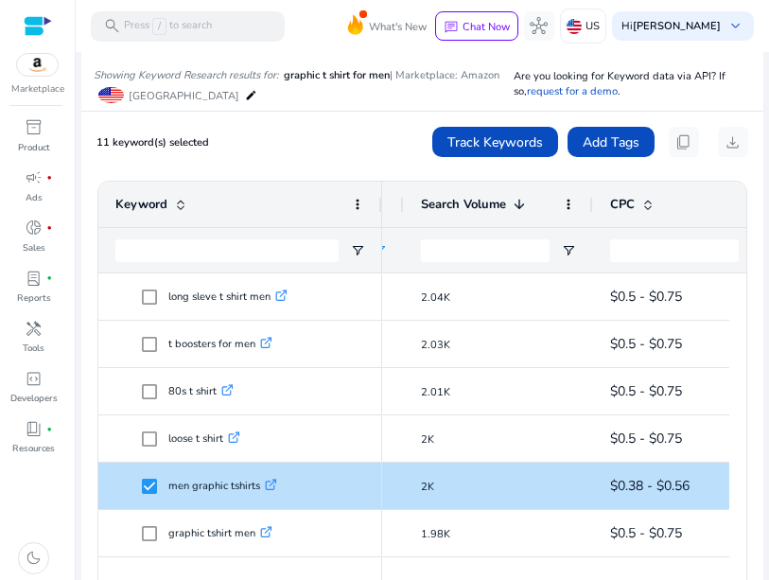
scroll to position [1608, 0]
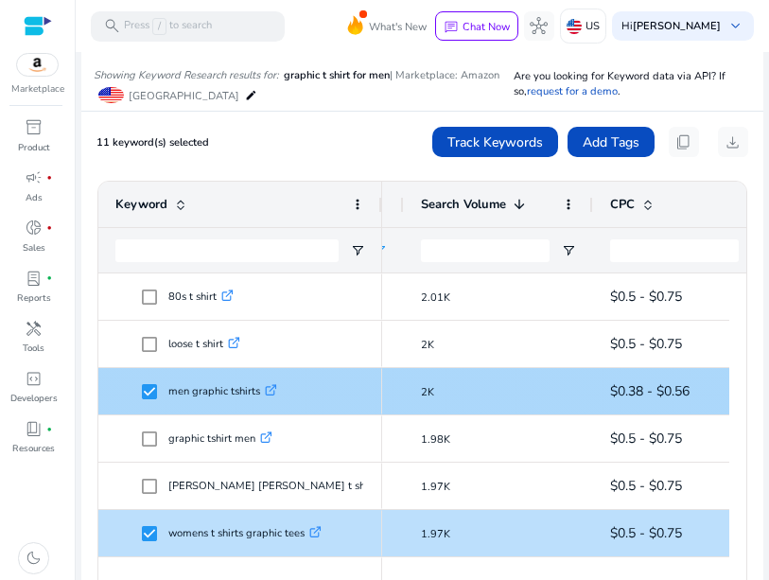
click at [427, 393] on span "2K" at bounding box center [427, 392] width 13 height 14
copy span "2K"
click at [623, 386] on span "$0.38 - $0.56" at bounding box center [649, 391] width 79 height 18
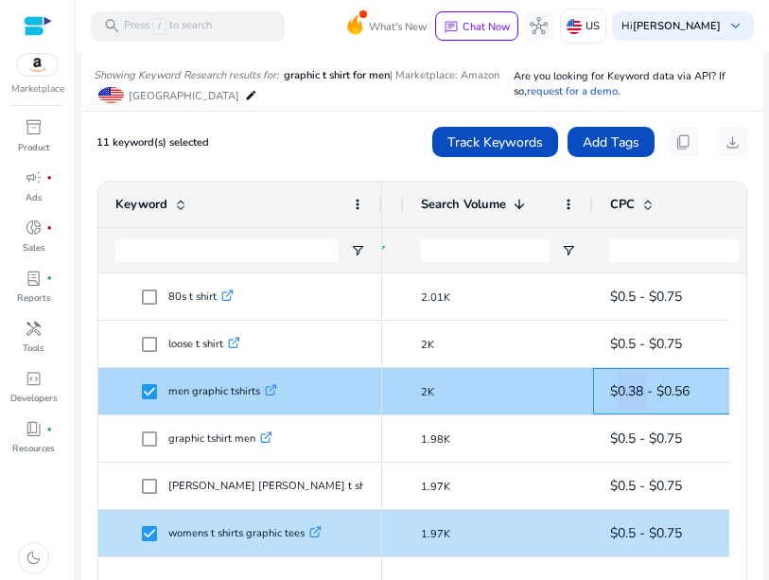
click at [623, 386] on span "$0.38 - $0.56" at bounding box center [649, 391] width 79 height 18
copy span "$0.38 - $0.56"
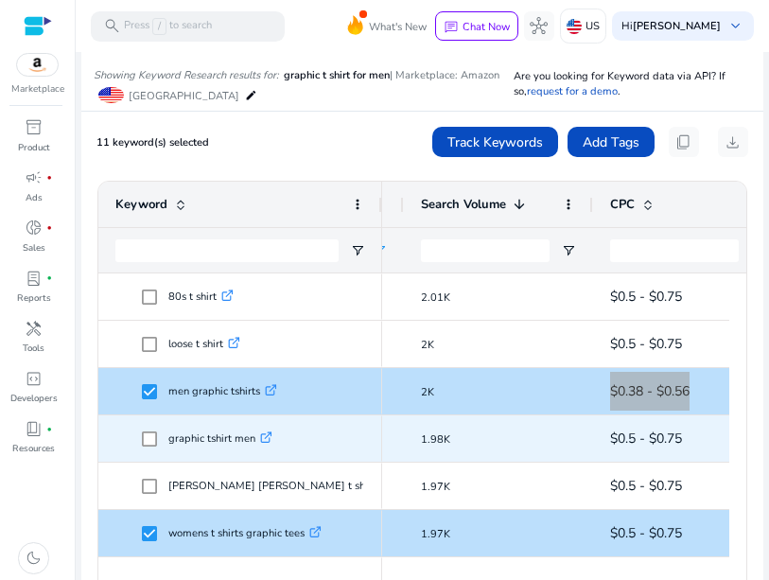
scroll to position [1703, 0]
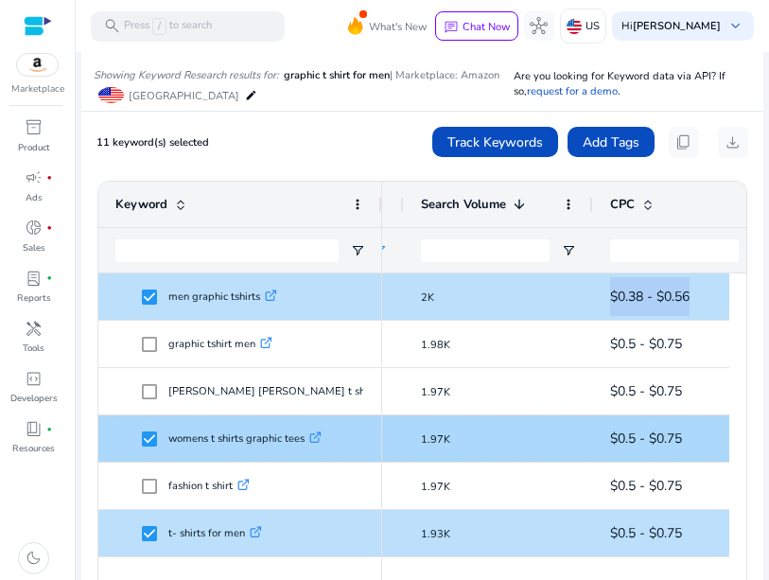
click at [432, 441] on span "1.97K" at bounding box center [435, 439] width 29 height 14
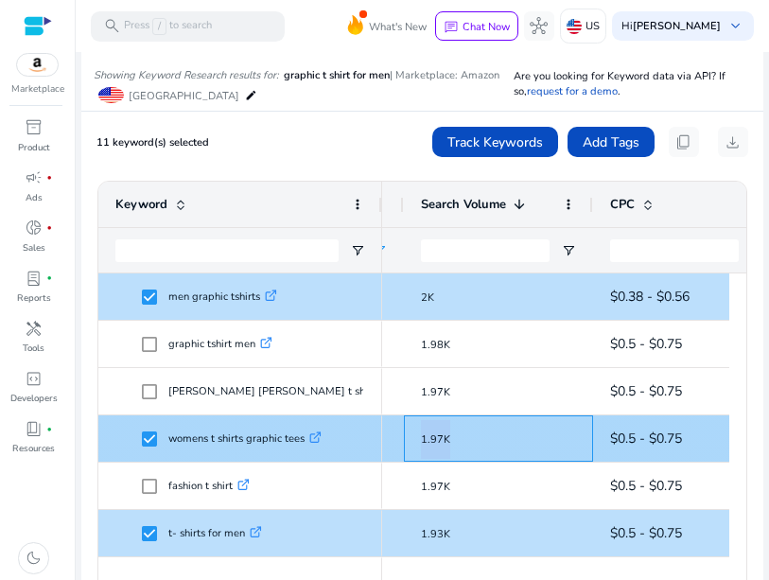
click at [432, 441] on span "1.97K" at bounding box center [435, 439] width 29 height 14
copy span "1.97K"
click at [635, 438] on span "$0.5 - $0.75" at bounding box center [646, 439] width 72 height 18
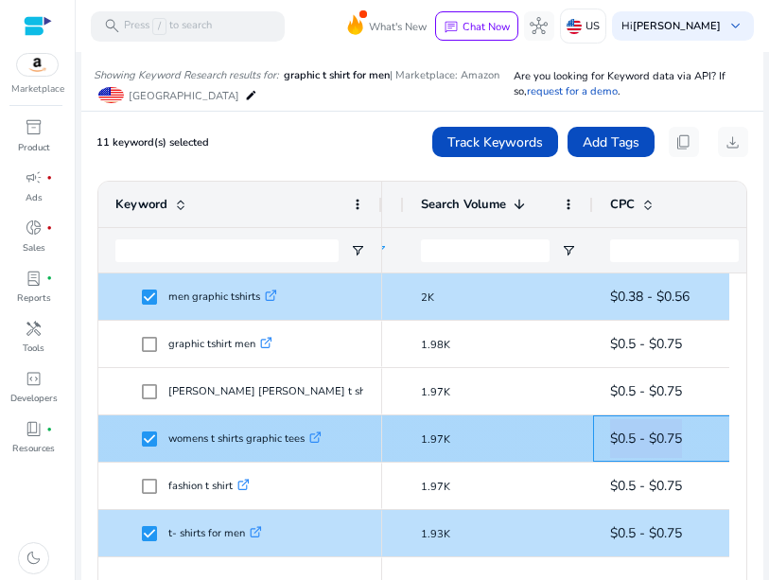
click at [635, 438] on span "$0.5 - $0.75" at bounding box center [646, 439] width 72 height 18
copy span "$0.5 - $0.75"
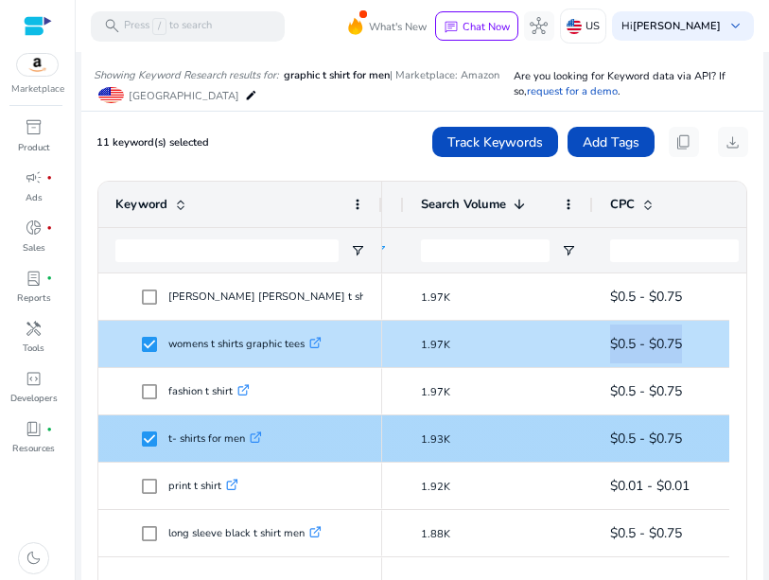
click at [442, 438] on span "1.93K" at bounding box center [435, 439] width 29 height 14
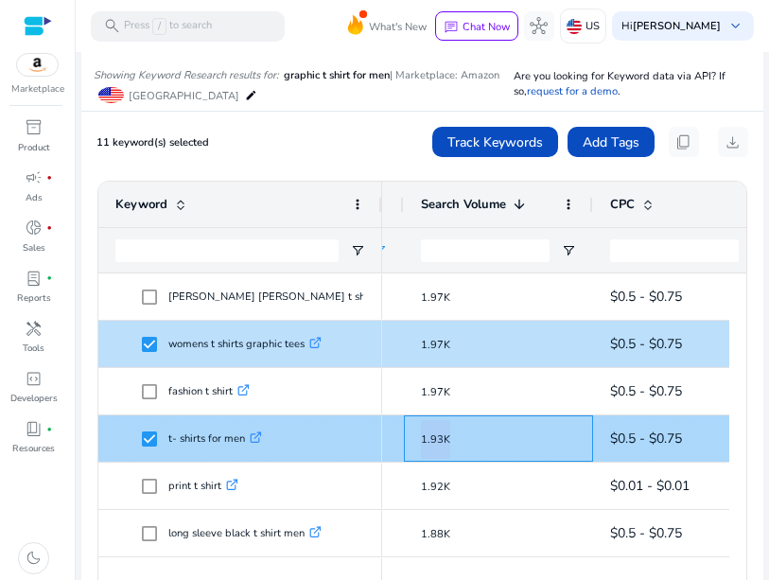
click at [442, 438] on span "1.93K" at bounding box center [435, 439] width 29 height 14
click at [435, 432] on span "1.93K" at bounding box center [435, 439] width 29 height 14
click at [424, 437] on span "1.93K" at bounding box center [435, 439] width 29 height 14
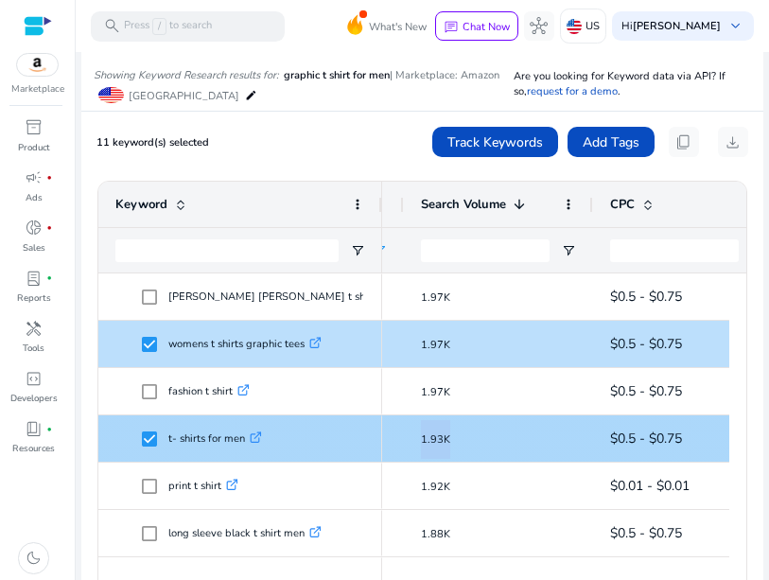
click at [629, 438] on span "$0.5 - $0.75" at bounding box center [646, 439] width 72 height 18
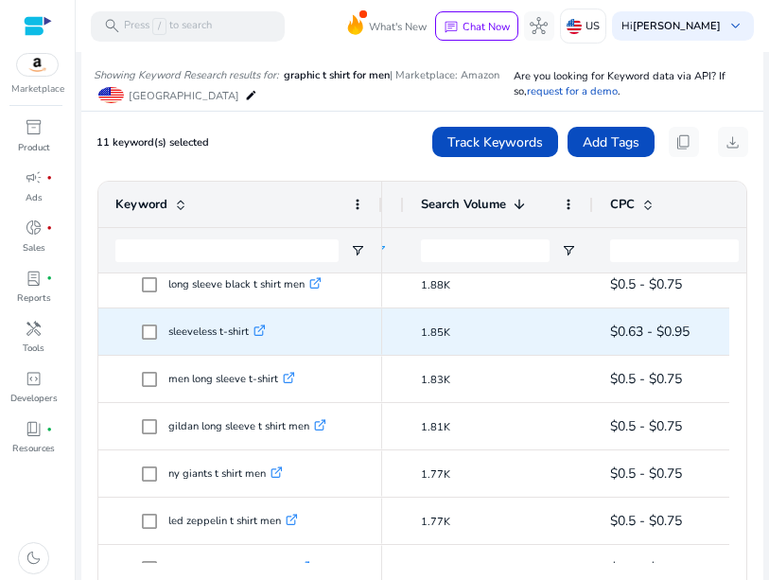
scroll to position [2076, 0]
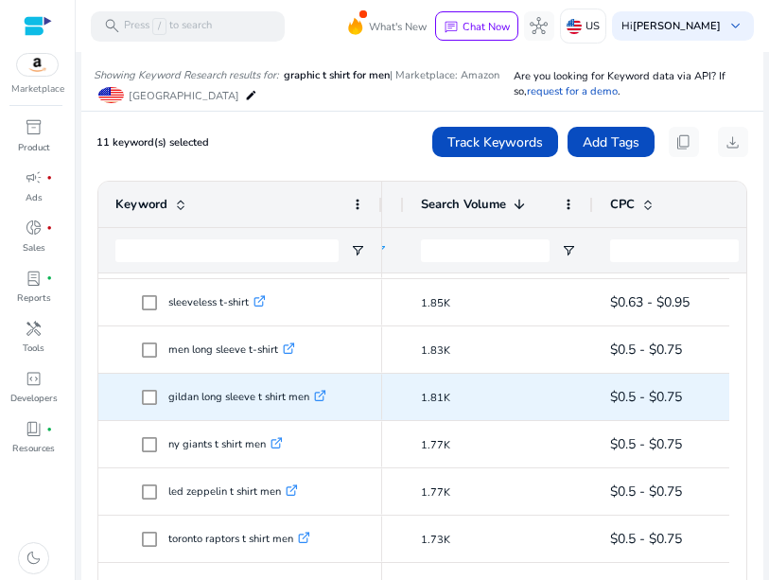
click at [502, 399] on p "1.81K" at bounding box center [498, 397] width 155 height 39
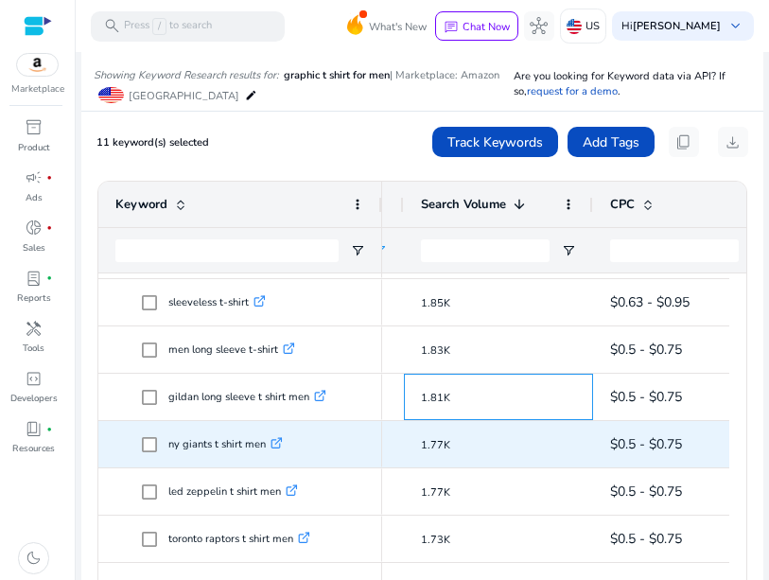
scroll to position [260, 0]
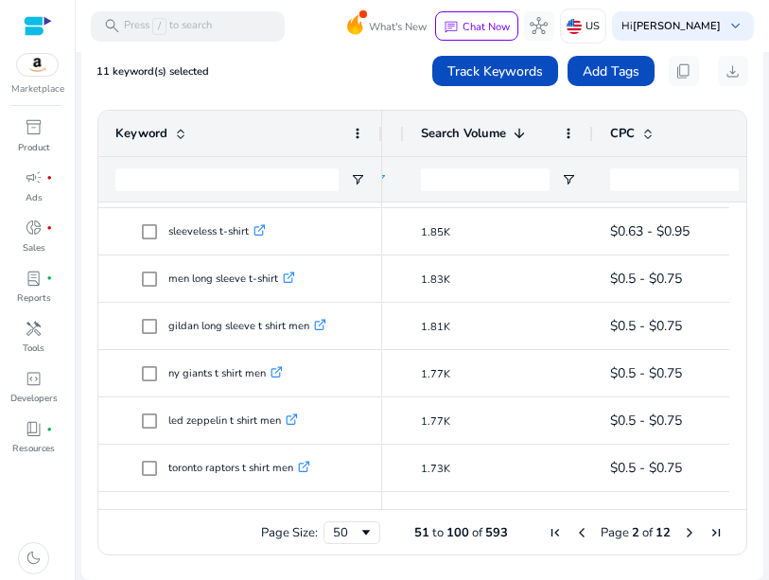
click at [683, 530] on span "Next Page" at bounding box center [689, 532] width 15 height 15
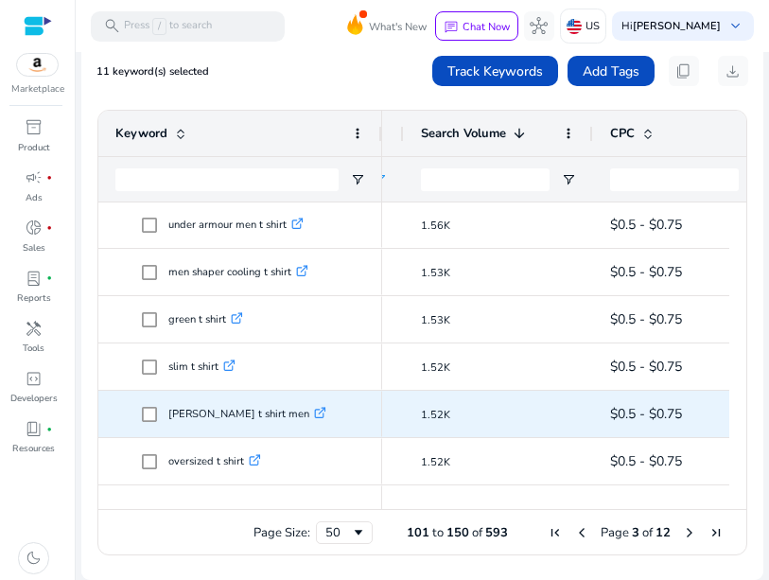
scroll to position [473, 0]
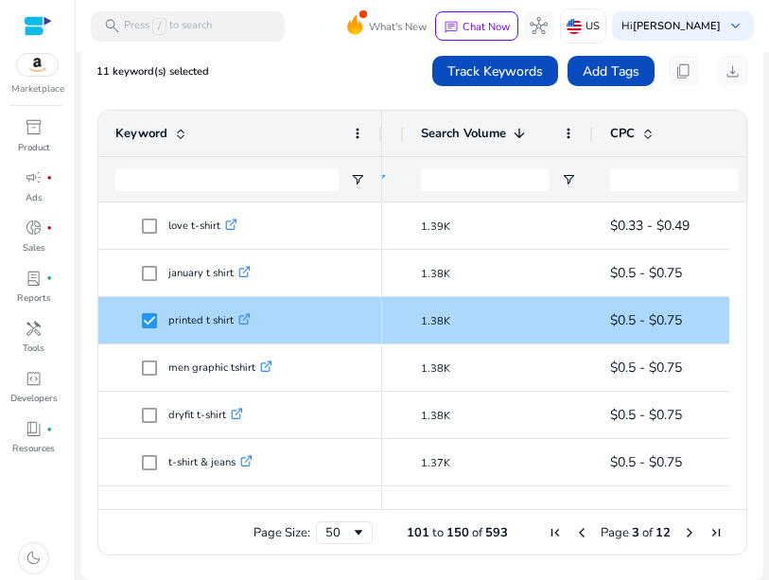
click at [428, 325] on span "1.38K" at bounding box center [435, 321] width 29 height 14
click at [621, 310] on span "$0.5 - $0.75" at bounding box center [687, 320] width 155 height 39
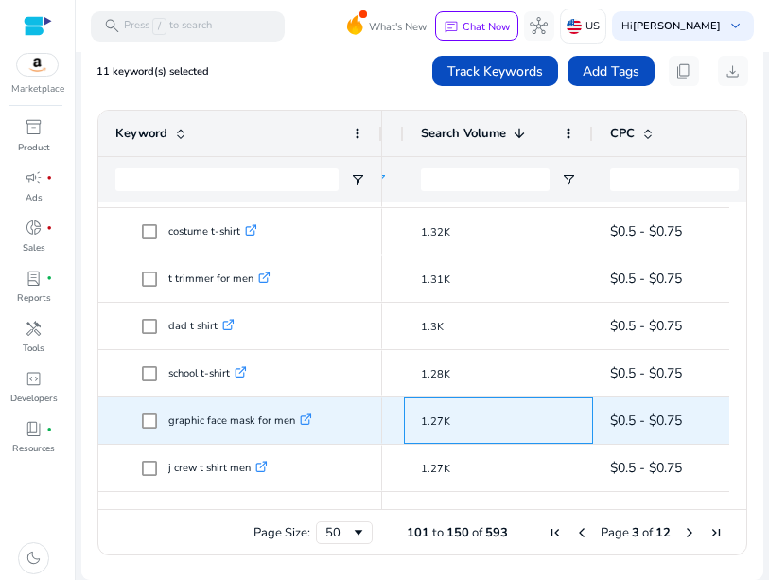
click at [540, 437] on p "1.27K" at bounding box center [498, 421] width 155 height 39
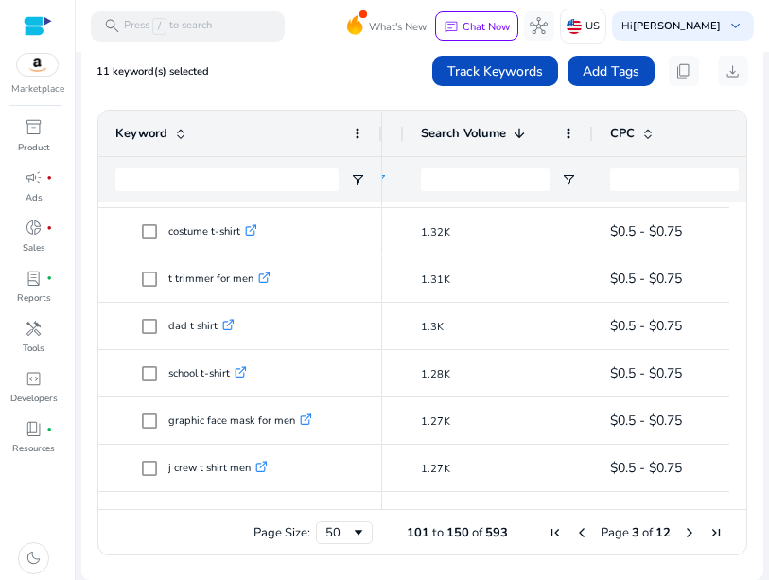
click at [683, 535] on span "Next Page" at bounding box center [689, 532] width 15 height 15
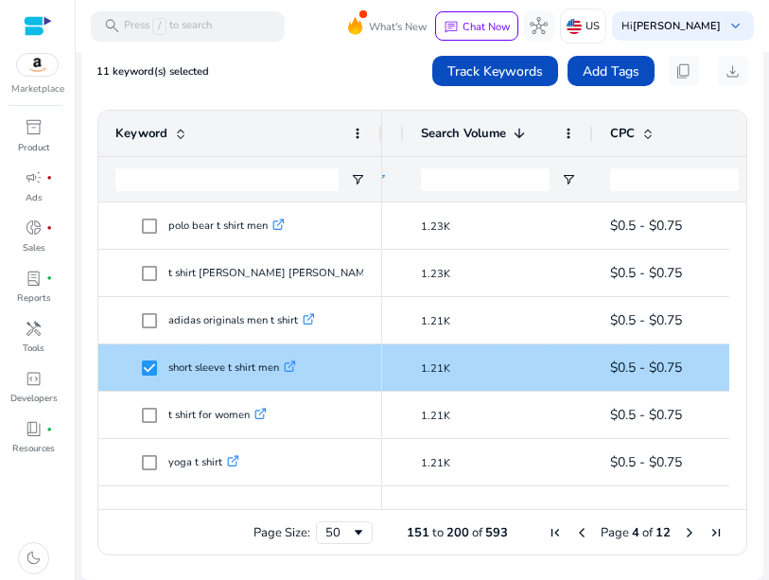
click at [435, 362] on span "1.21K" at bounding box center [435, 368] width 29 height 14
click at [632, 365] on span "$0.5 - $0.75" at bounding box center [646, 368] width 72 height 18
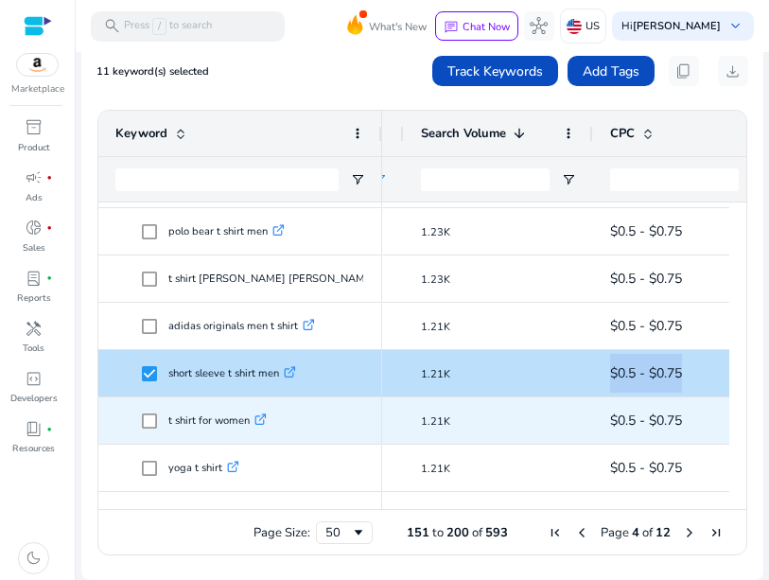
click at [535, 423] on p "1.21K" at bounding box center [498, 421] width 155 height 39
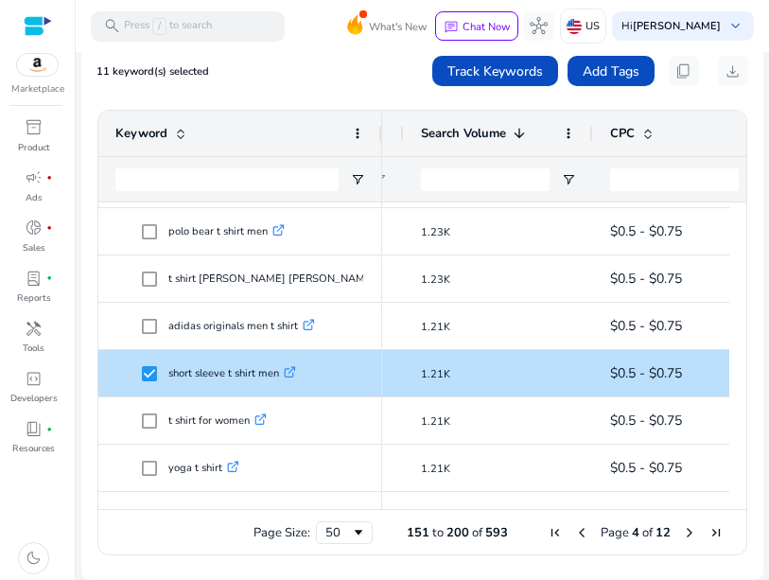
click at [682, 532] on span "Next Page" at bounding box center [689, 532] width 15 height 15
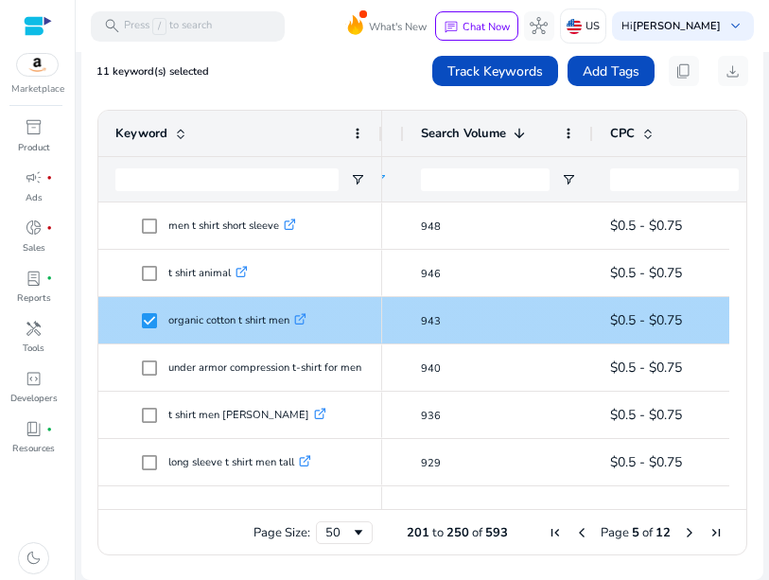
click at [429, 316] on span "943" at bounding box center [431, 321] width 20 height 14
click at [633, 324] on span "$0.5 - $0.75" at bounding box center [646, 320] width 72 height 18
